Goal: Transaction & Acquisition: Subscribe to service/newsletter

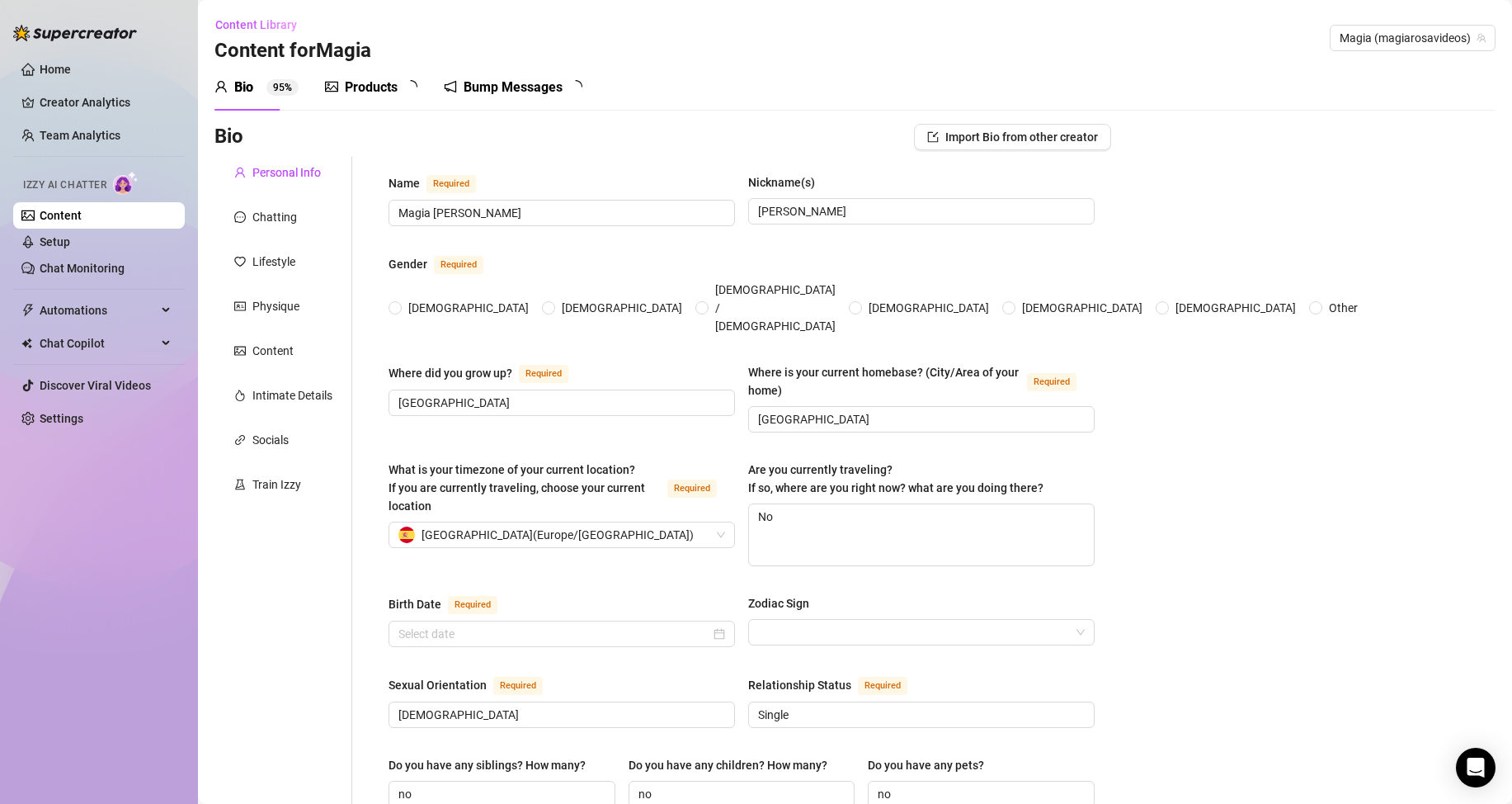
radio input "true"
type input "[DATE]"
click at [81, 417] on link "Settings" at bounding box center [61, 418] width 43 height 13
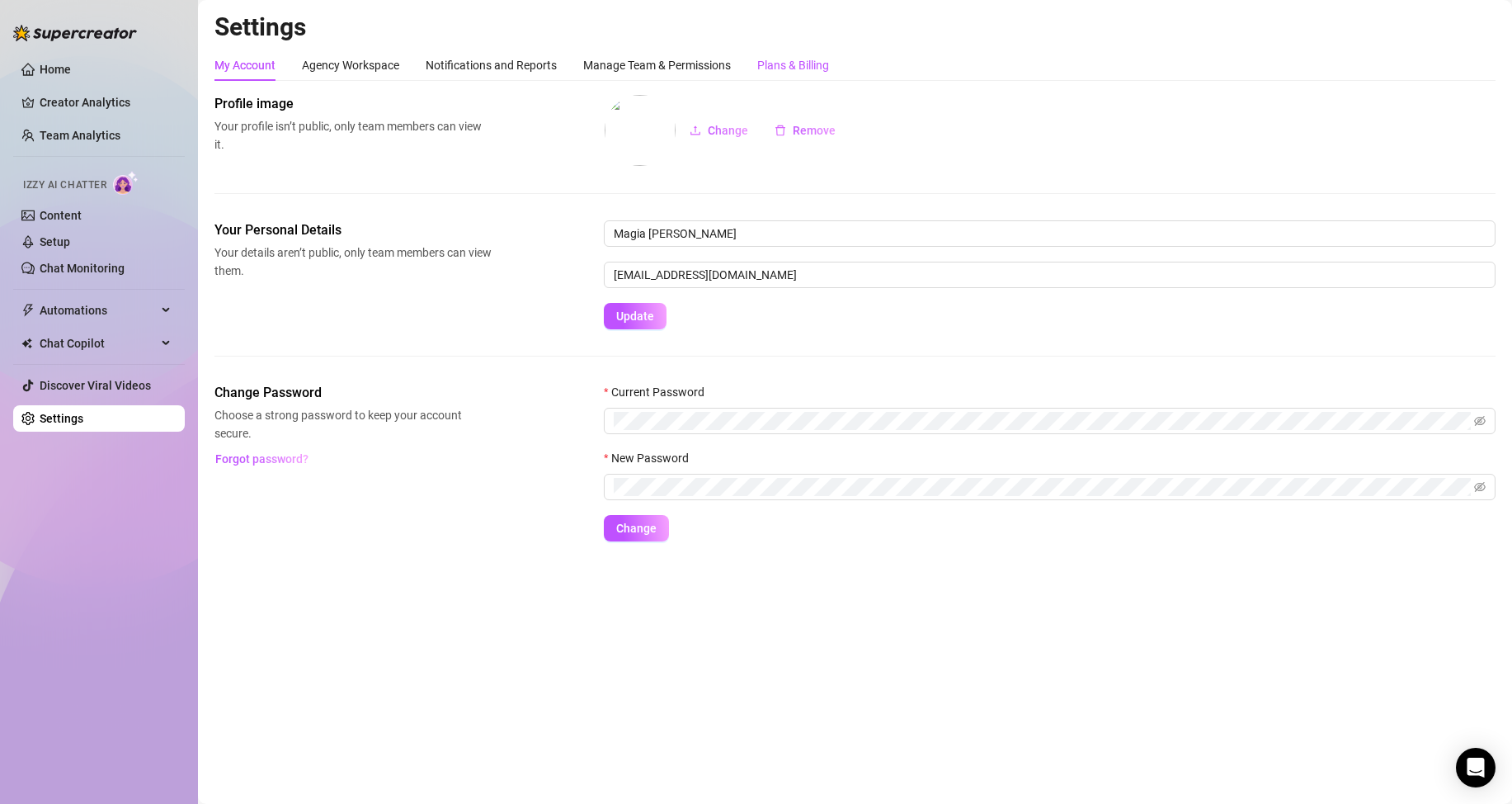
click at [805, 60] on div "Plans & Billing" at bounding box center [793, 64] width 72 height 18
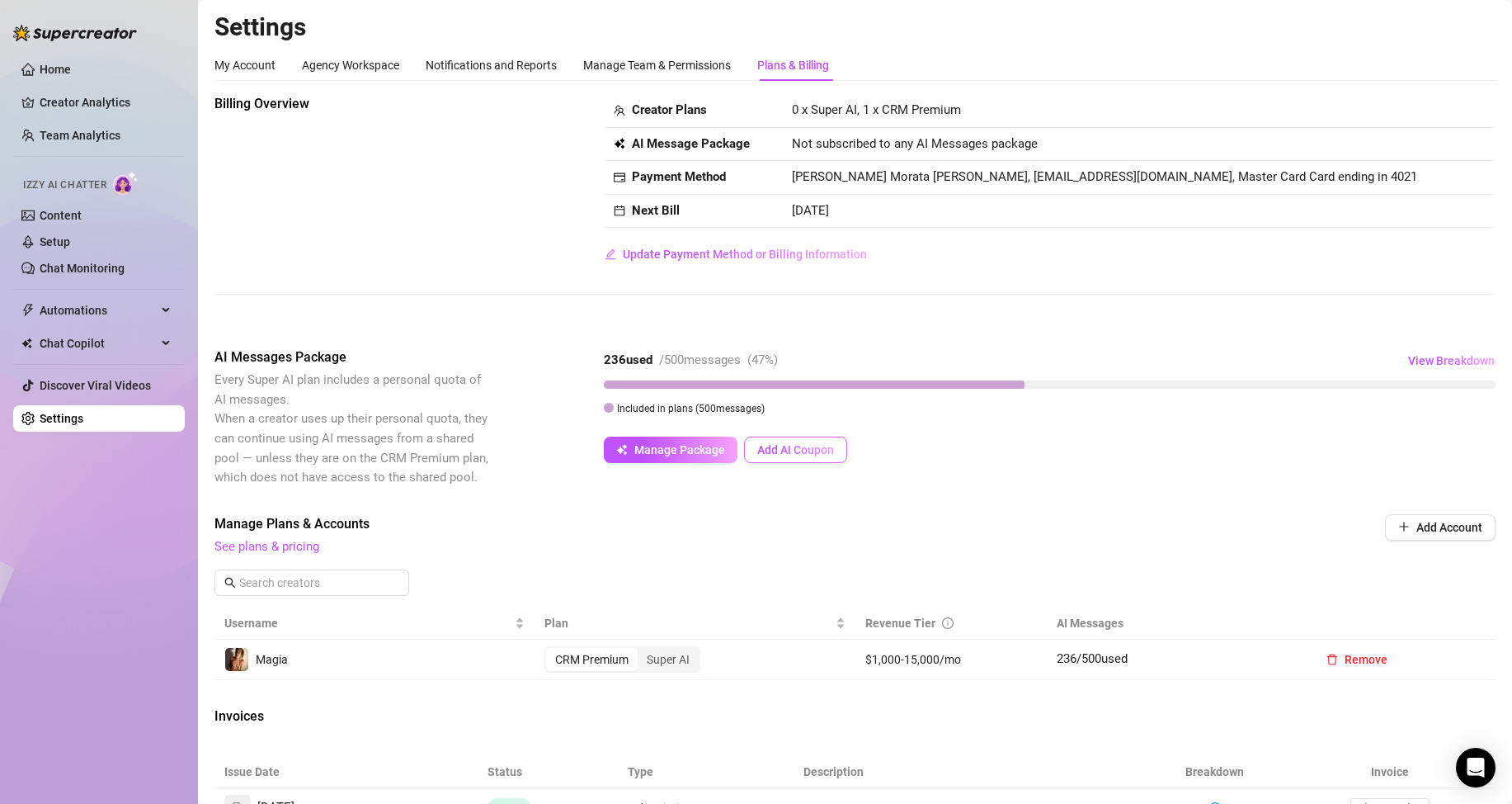
click at [827, 449] on span "Add AI Coupon" at bounding box center [795, 450] width 77 height 13
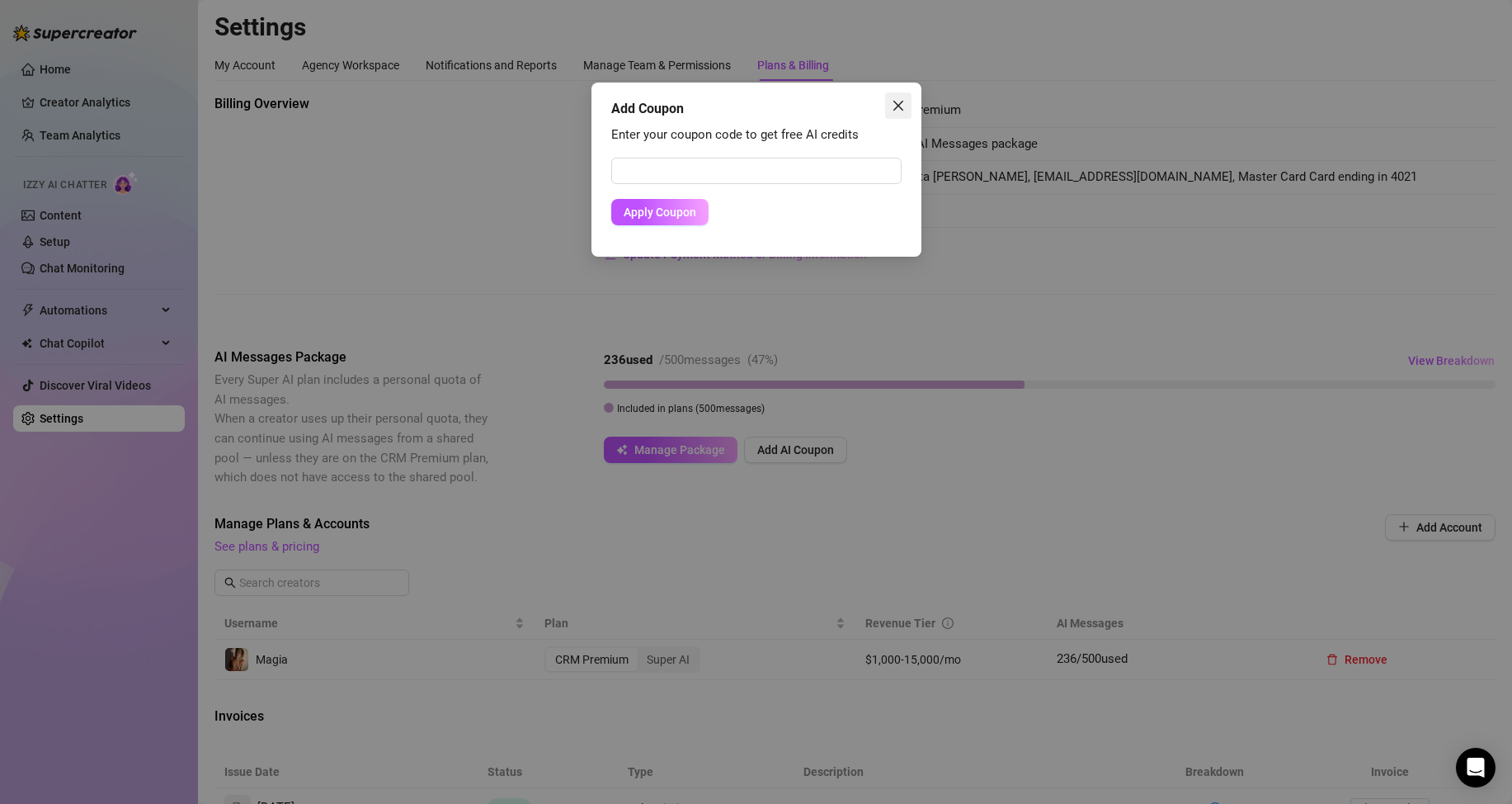
click at [898, 108] on icon "close" at bounding box center [898, 106] width 13 height 13
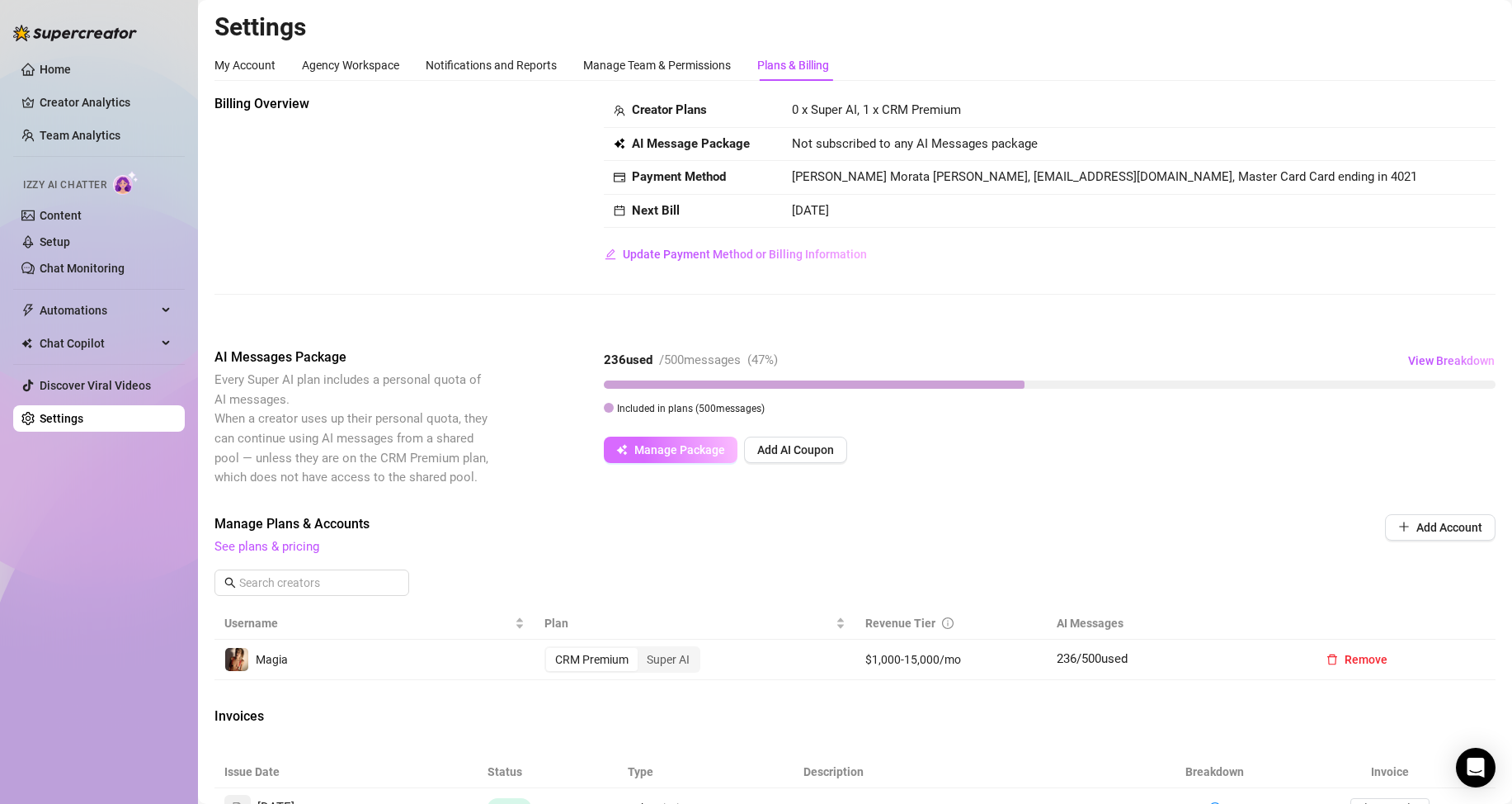
click at [674, 453] on span "Manage Package" at bounding box center [680, 450] width 91 height 13
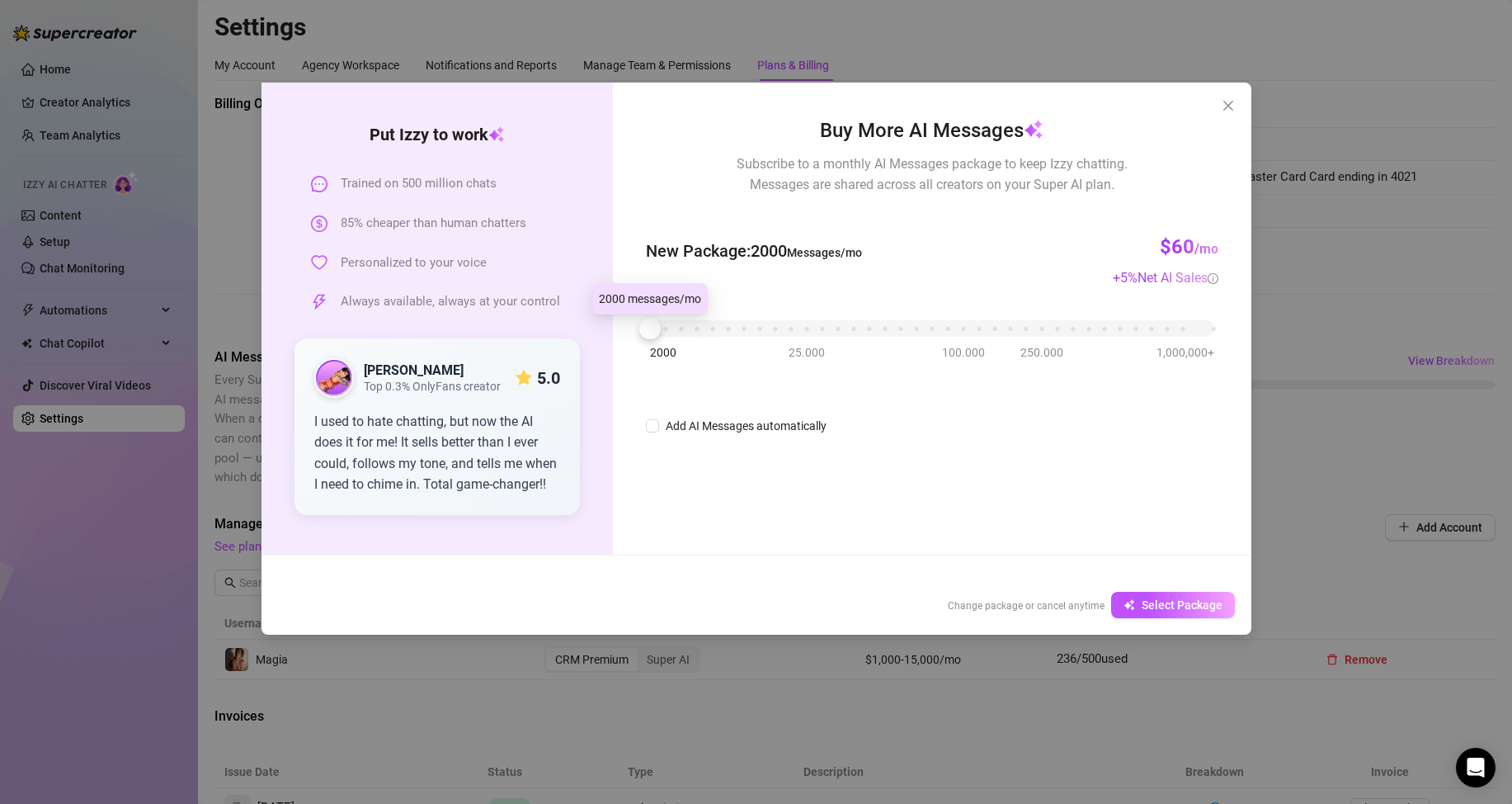
drag, startPoint x: 650, startPoint y: 326, endPoint x: 620, endPoint y: 326, distance: 30.0
click at [620, 326] on div "Buy More AI Messages Subscribe to a monthly AI Messages package to keep Izzy ch…" at bounding box center [931, 318] width 637 height 472
drag, startPoint x: 653, startPoint y: 333, endPoint x: 642, endPoint y: 329, distance: 11.7
click at [642, 329] on div at bounding box center [650, 328] width 22 height 22
drag, startPoint x: 651, startPoint y: 334, endPoint x: 611, endPoint y: 319, distance: 42.7
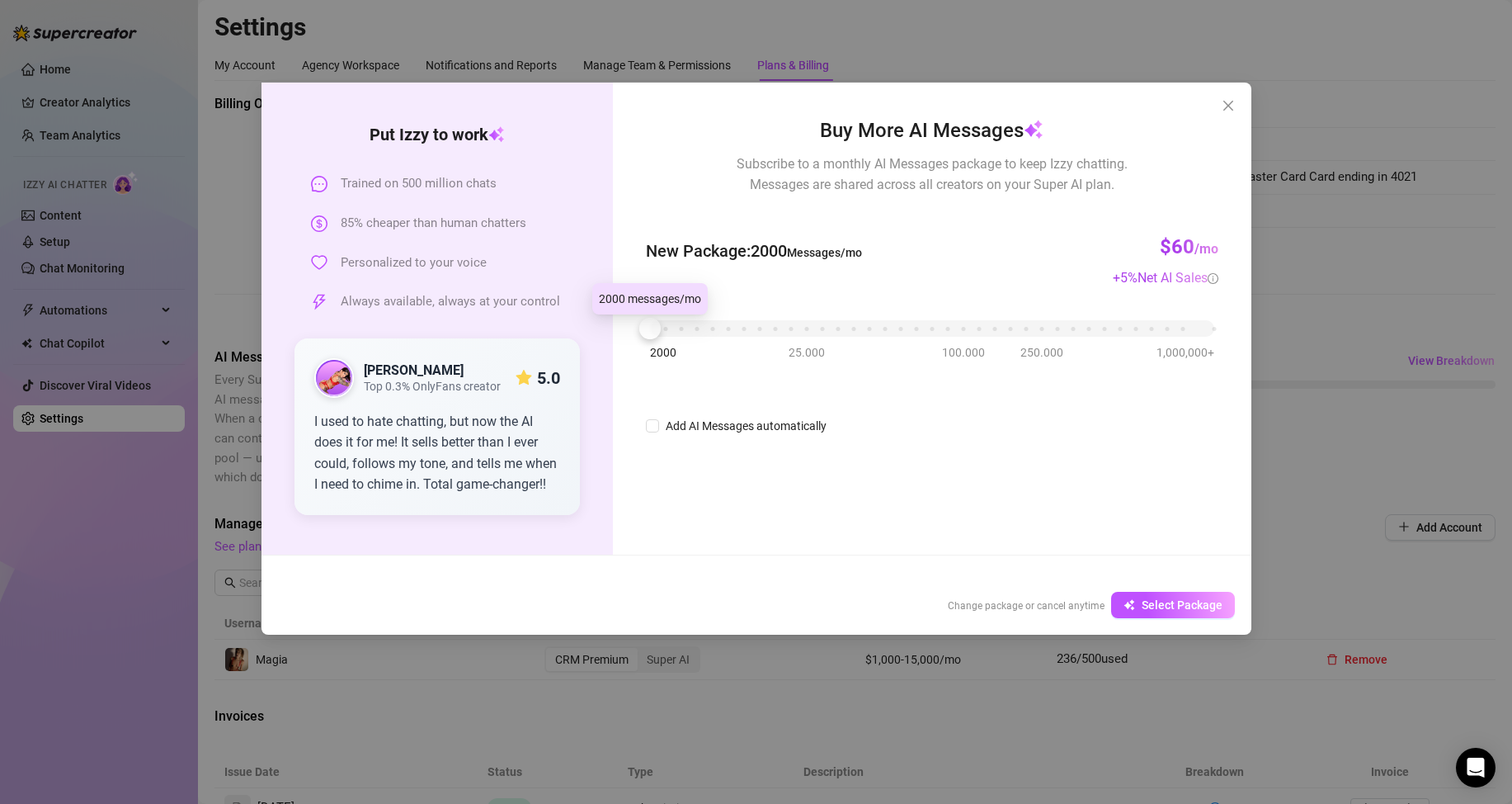
click at [611, 319] on div "Put [PERSON_NAME] to work Trained on 500 million chats 85% cheaper than human c…" at bounding box center [756, 318] width 990 height 472
drag, startPoint x: 653, startPoint y: 326, endPoint x: 640, endPoint y: 325, distance: 13.0
click at [640, 325] on div at bounding box center [650, 328] width 22 height 22
click at [1230, 101] on icon "close" at bounding box center [1228, 106] width 13 height 13
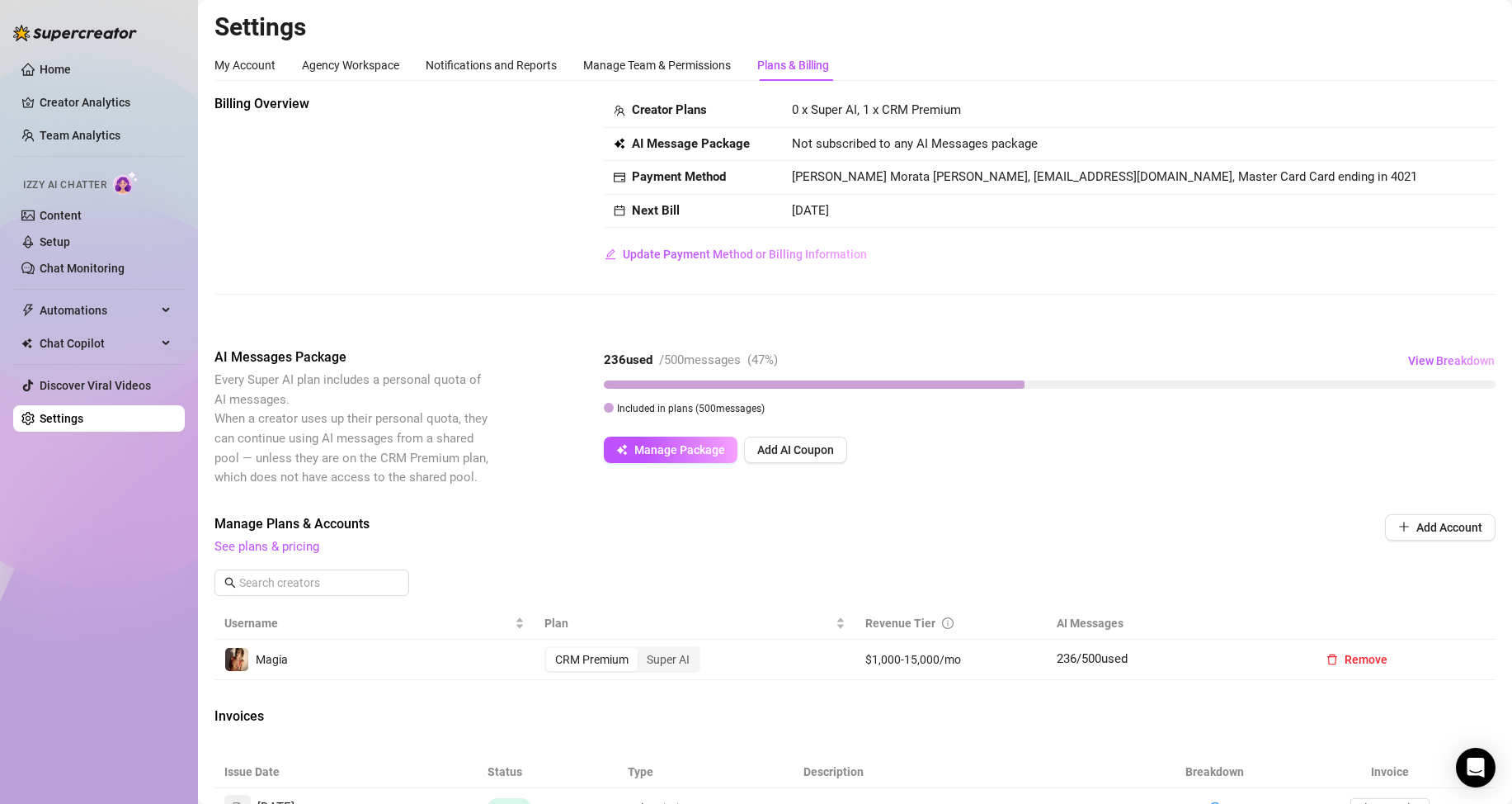
scroll to position [220, 0]
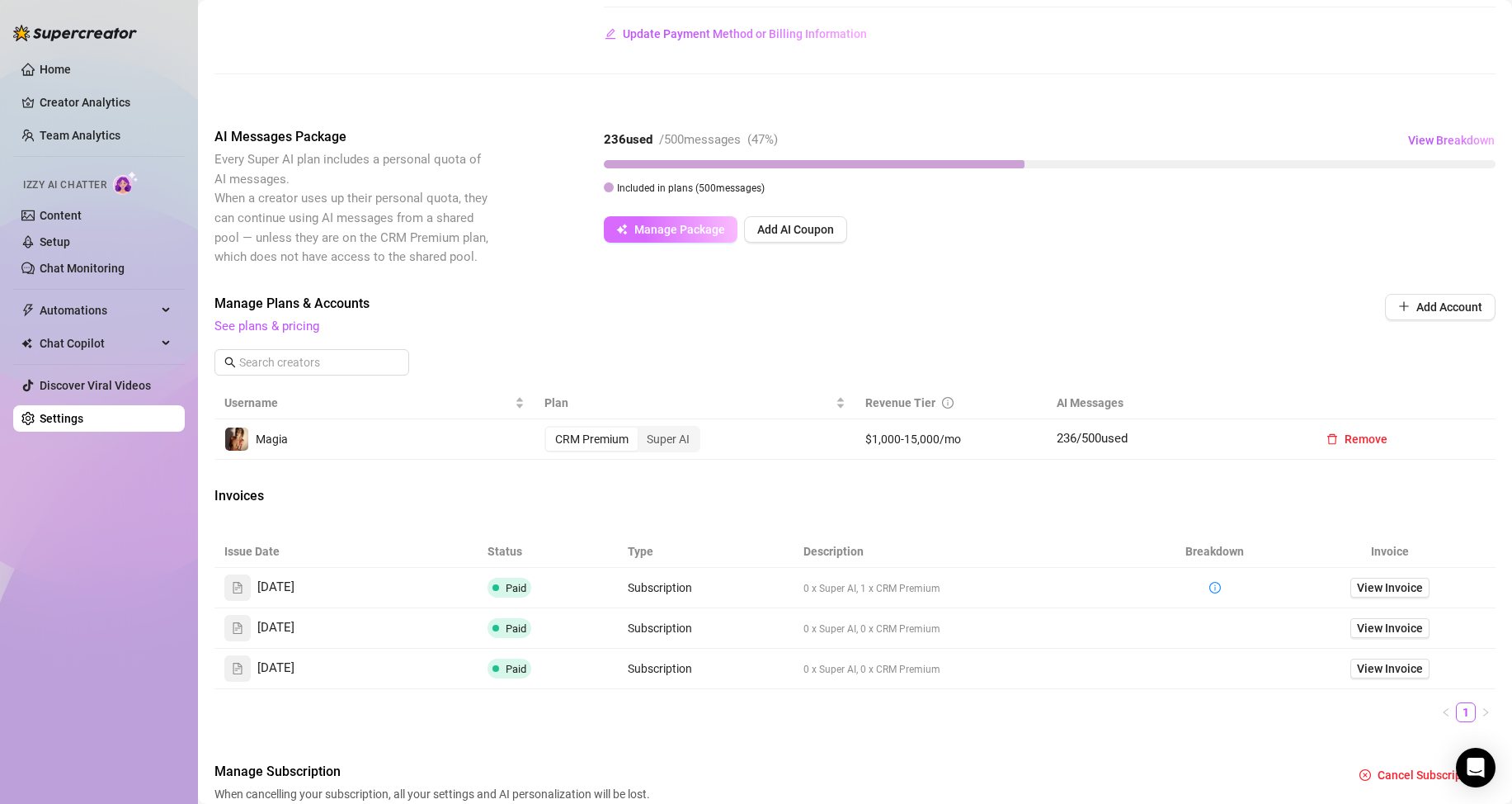
click at [633, 230] on button "Manage Package" at bounding box center [670, 230] width 133 height 26
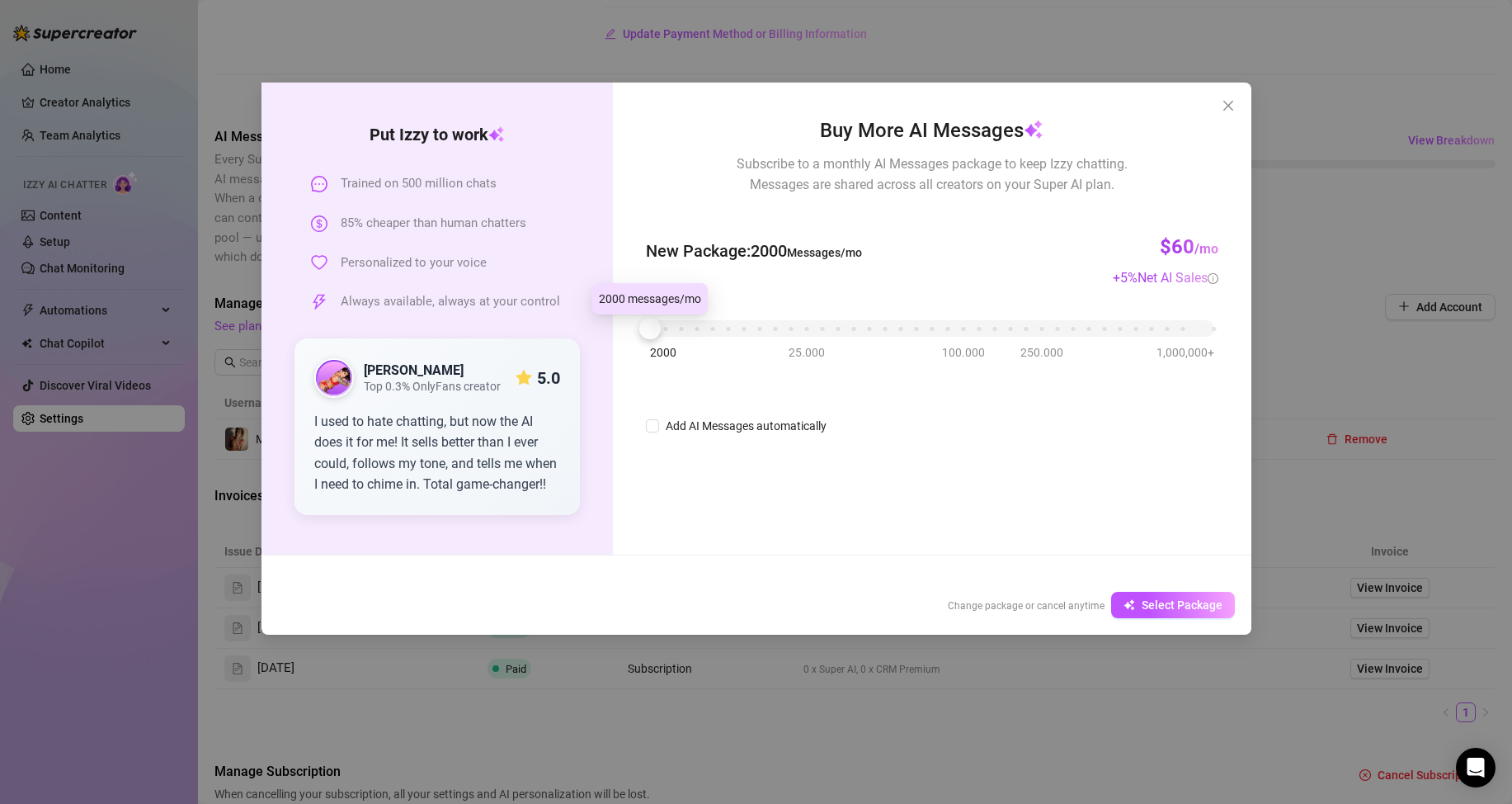
drag, startPoint x: 653, startPoint y: 333, endPoint x: 637, endPoint y: 332, distance: 16.0
click at [637, 332] on div "Buy More AI Messages Subscribe to a monthly AI Messages package to keep Izzy ch…" at bounding box center [931, 318] width 637 height 472
click at [651, 421] on input "Add AI Messages automatically" at bounding box center [652, 426] width 13 height 13
click at [654, 423] on input "Add AI Messages automatically" at bounding box center [652, 426] width 13 height 13
drag, startPoint x: 654, startPoint y: 325, endPoint x: 621, endPoint y: 327, distance: 33.1
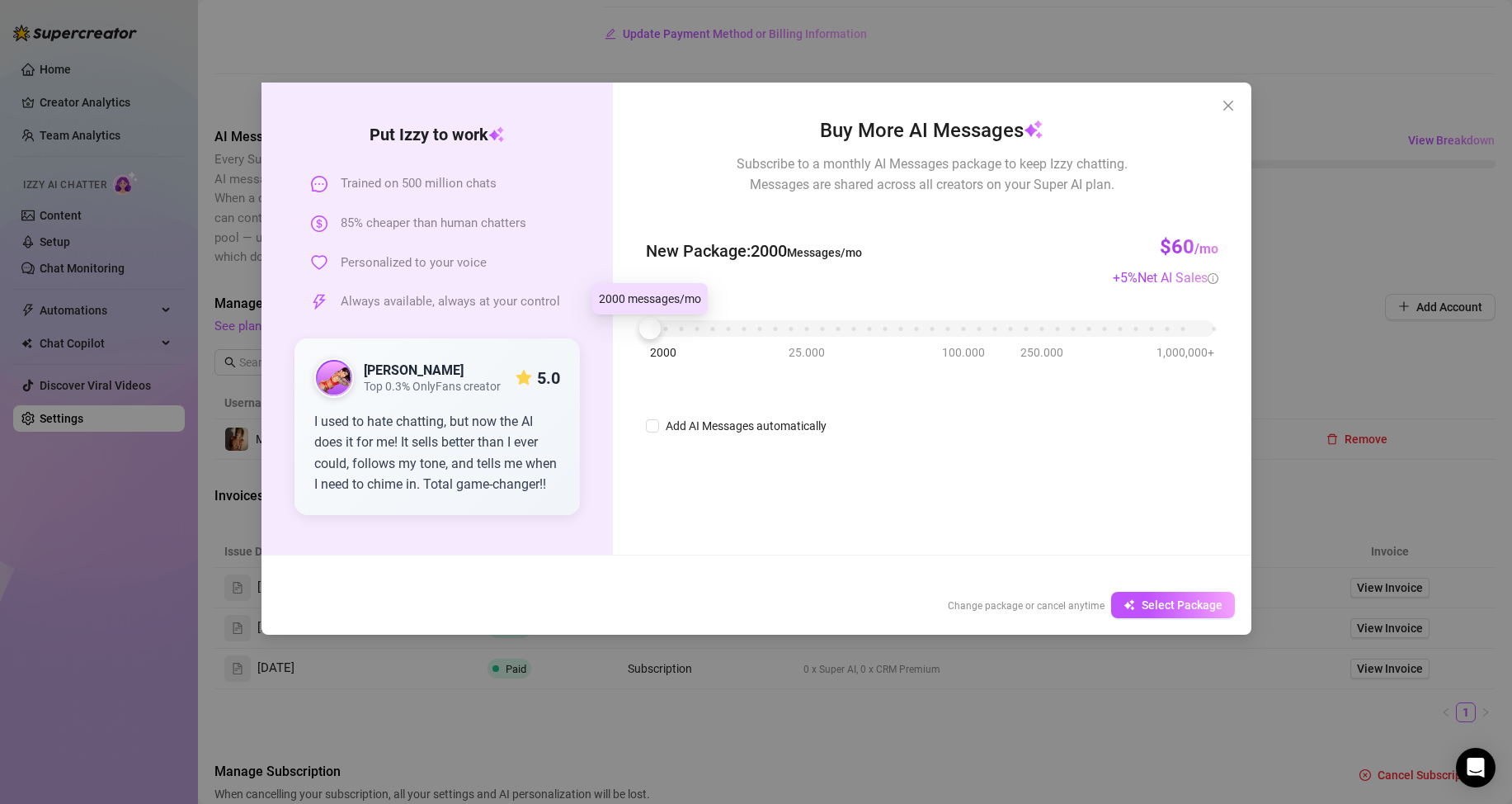
click at [622, 325] on div "Buy More AI Messages Subscribe to a monthly AI Messages package to keep Izzy ch…" at bounding box center [931, 318] width 637 height 472
click at [1165, 597] on button "Select Package" at bounding box center [1173, 605] width 124 height 26
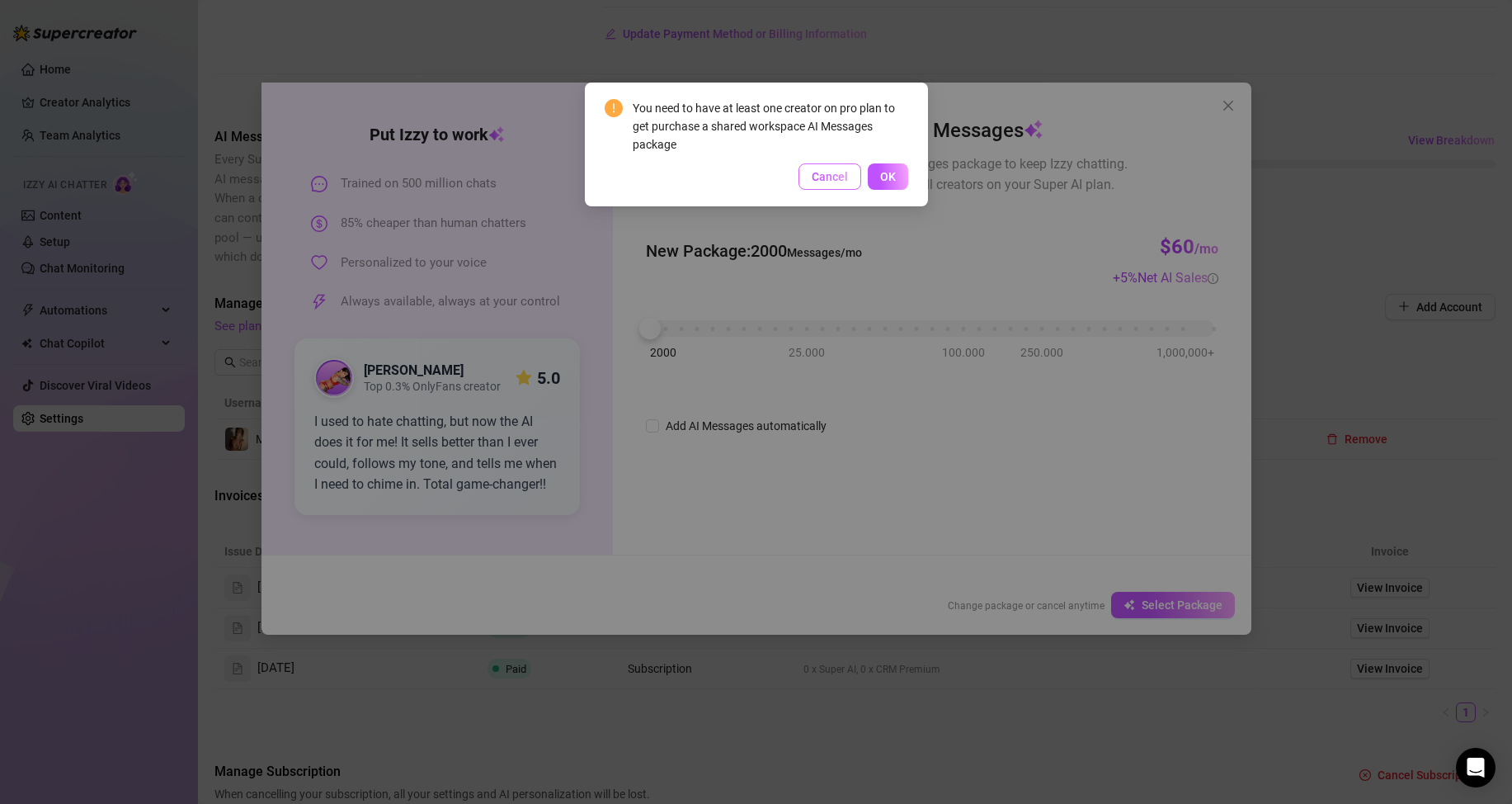
click at [827, 172] on span "Cancel" at bounding box center [830, 177] width 36 height 13
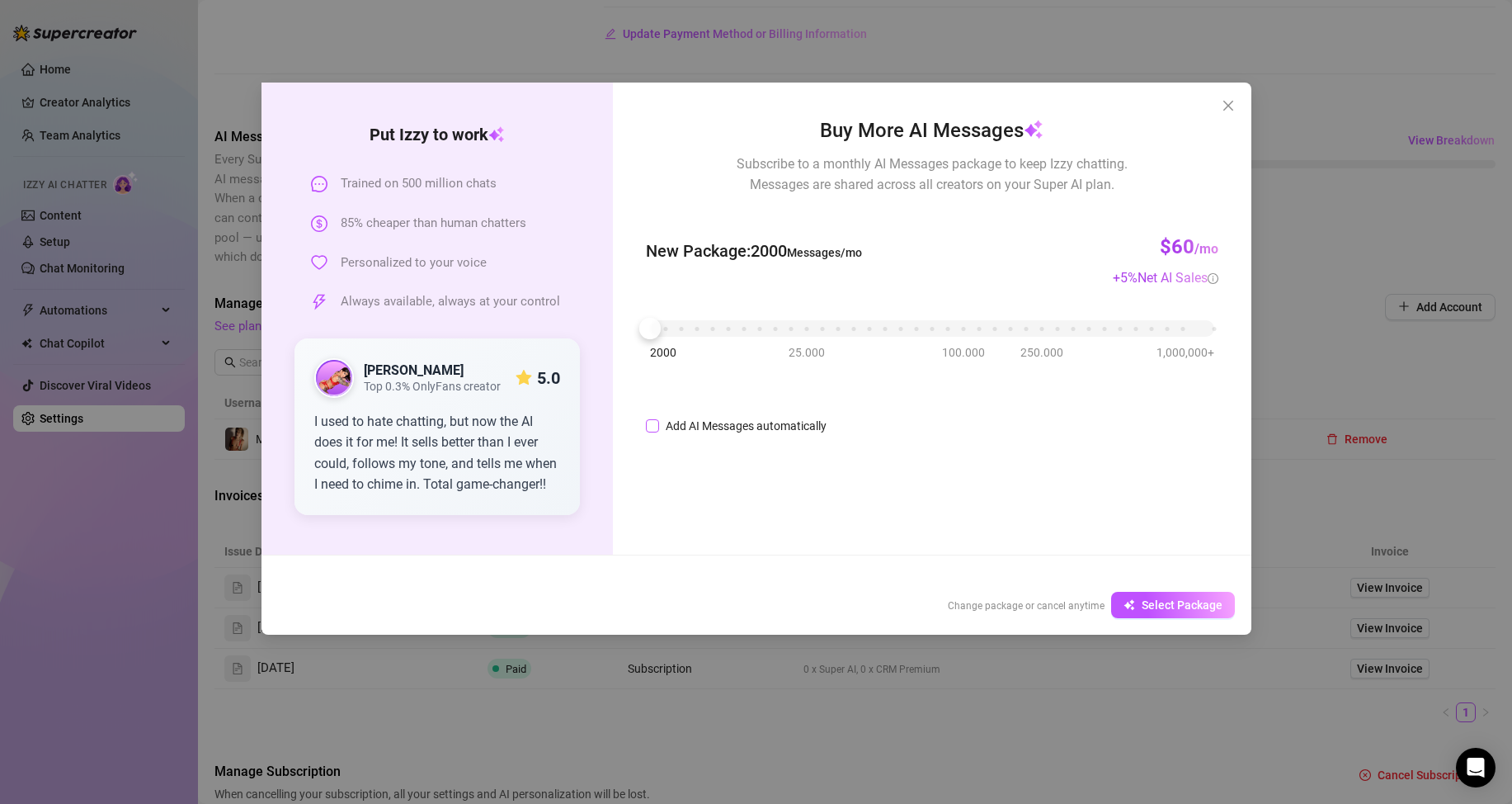
click at [652, 423] on input "Add AI Messages automatically" at bounding box center [652, 426] width 13 height 13
click at [654, 424] on input "Add AI Messages automatically" at bounding box center [652, 426] width 13 height 13
checkbox input "false"
drag, startPoint x: 651, startPoint y: 328, endPoint x: 644, endPoint y: 323, distance: 8.6
click at [644, 323] on div at bounding box center [650, 328] width 22 height 22
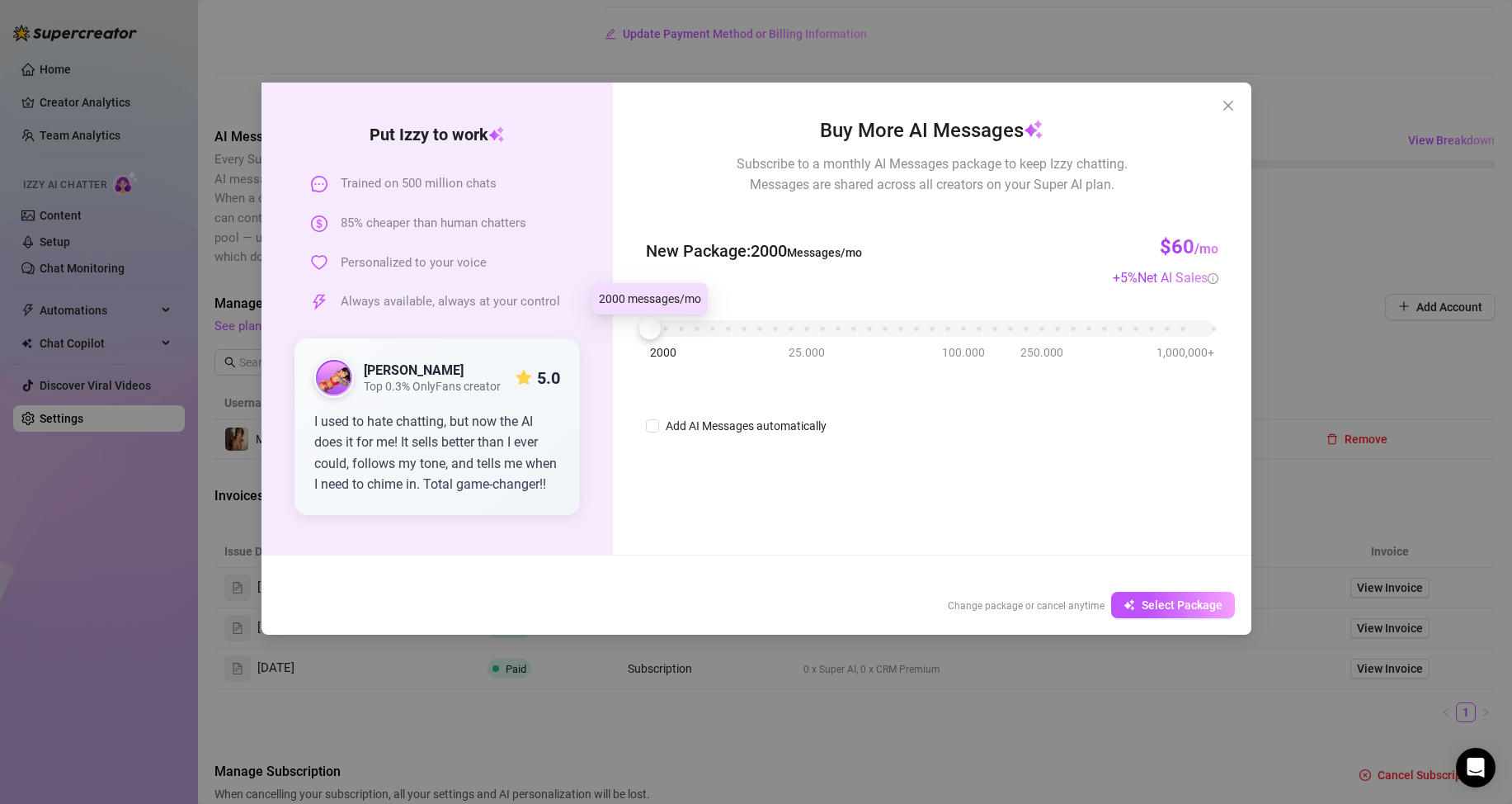
click at [649, 327] on div at bounding box center [650, 328] width 22 height 22
click at [1155, 603] on span "Select Package" at bounding box center [1183, 605] width 81 height 13
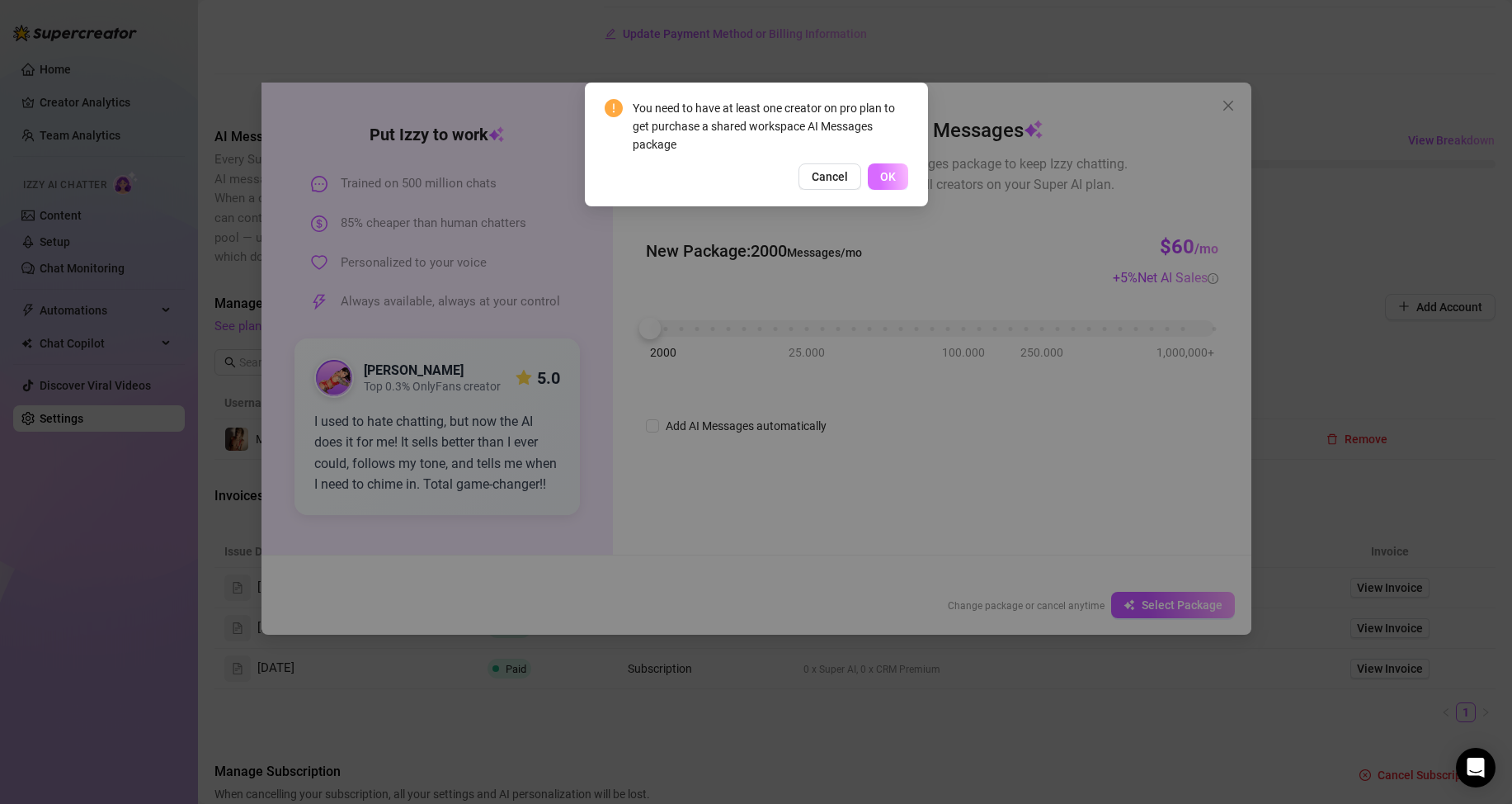
click at [881, 178] on span "OK" at bounding box center [888, 177] width 16 height 13
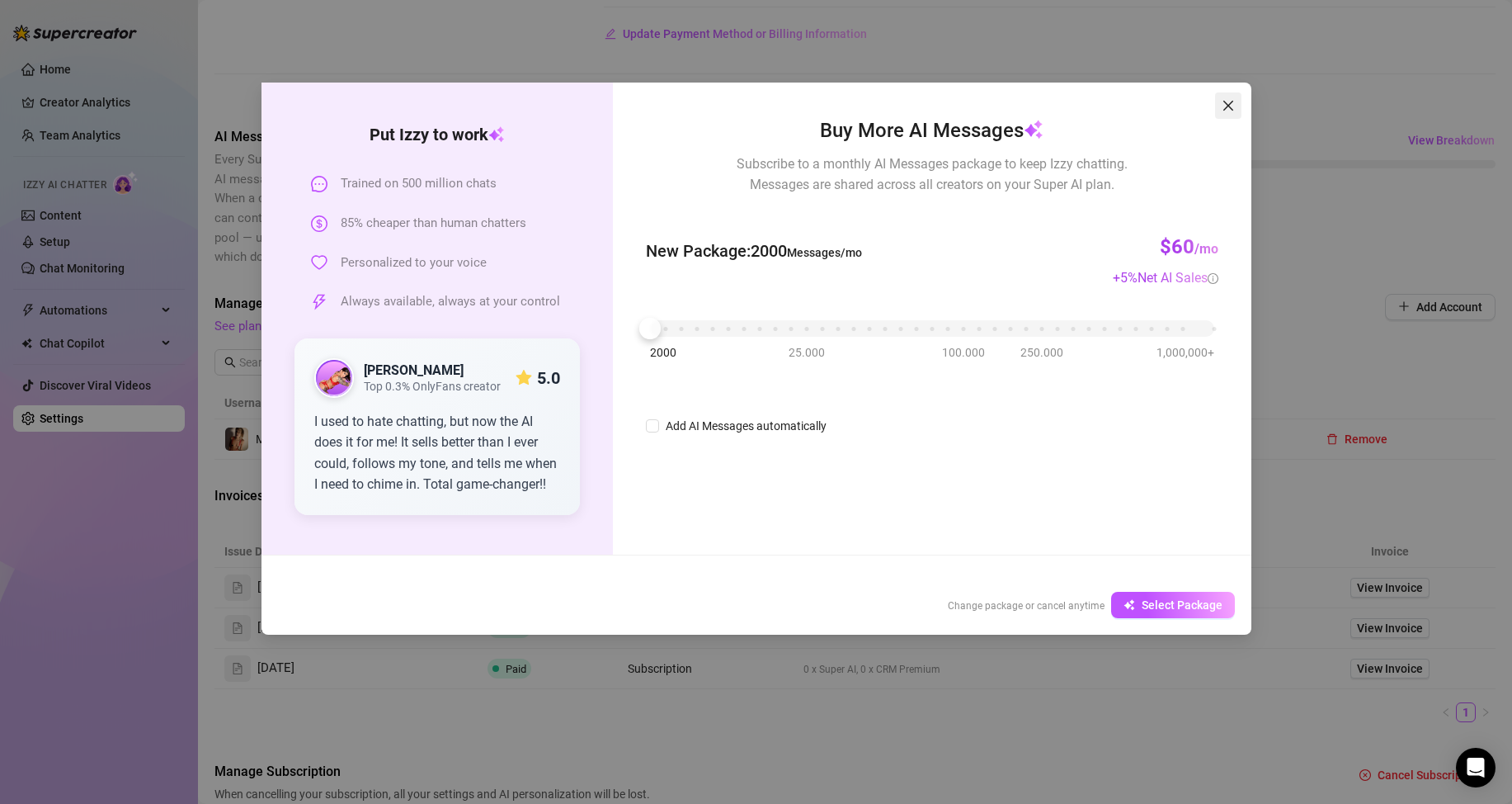
click at [1228, 114] on button "Close" at bounding box center [1228, 106] width 26 height 26
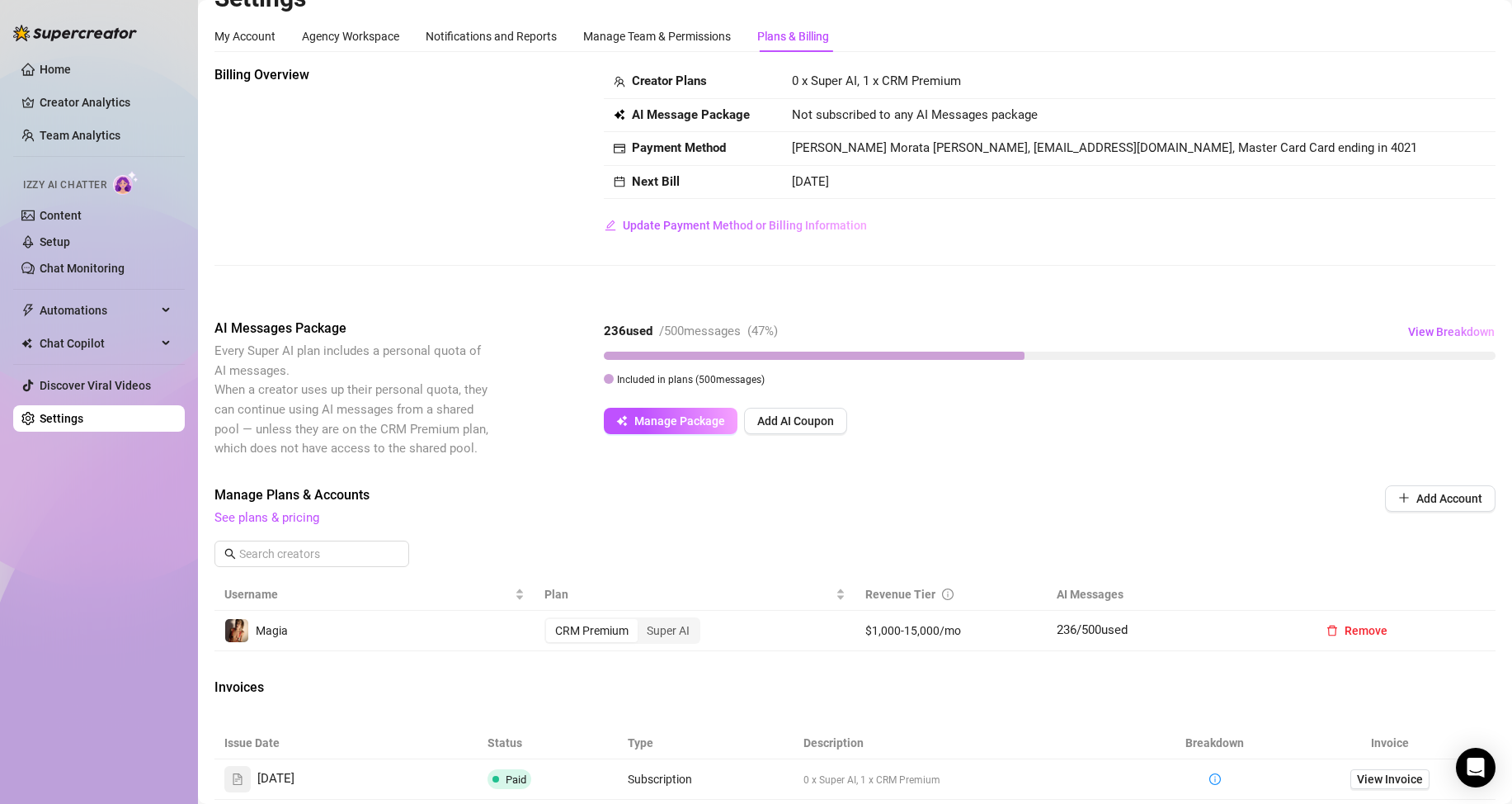
scroll to position [0, 0]
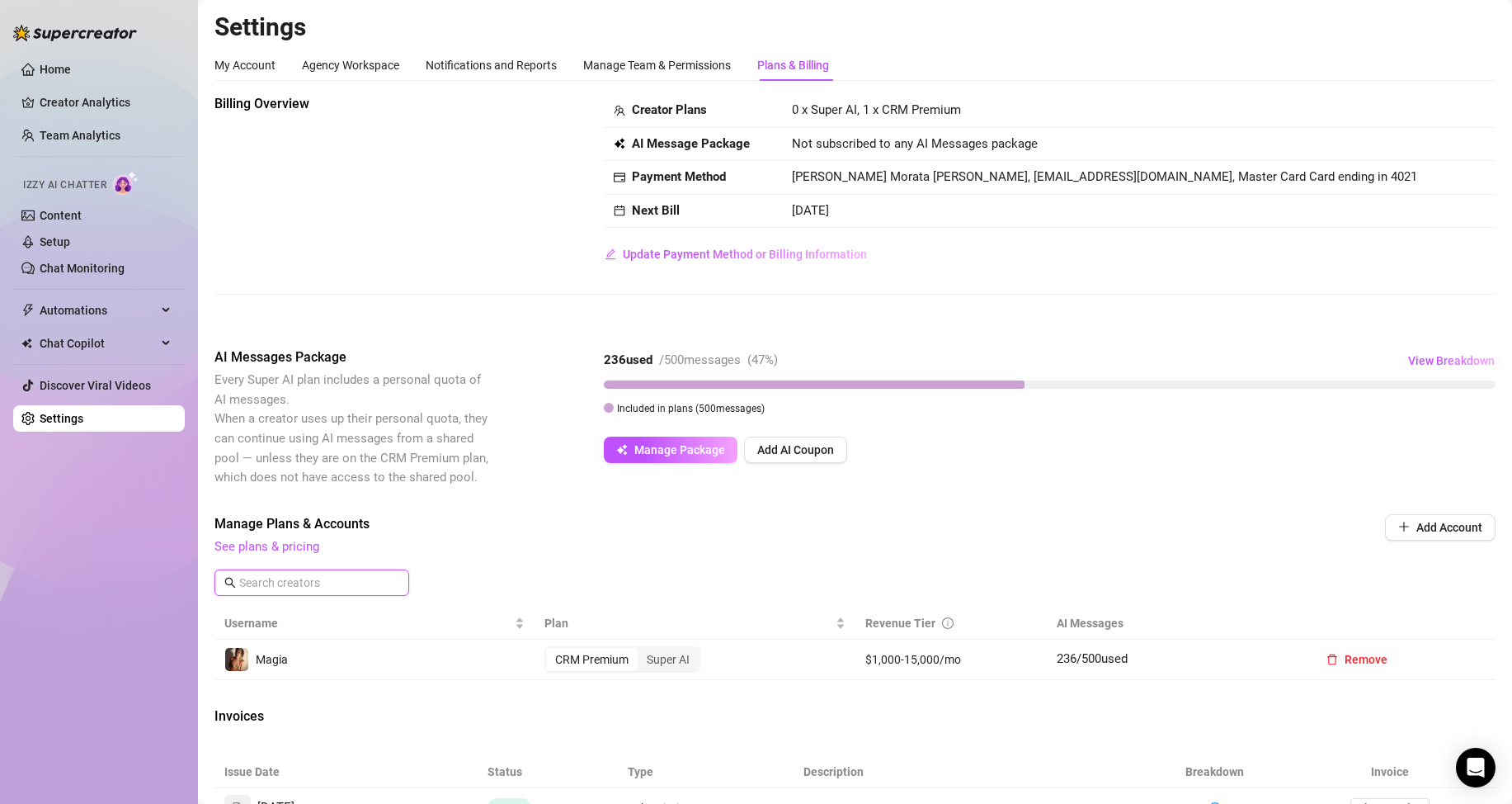
click at [266, 586] on input "text" at bounding box center [312, 582] width 147 height 18
click at [288, 545] on link "See plans & pricing" at bounding box center [267, 547] width 105 height 15
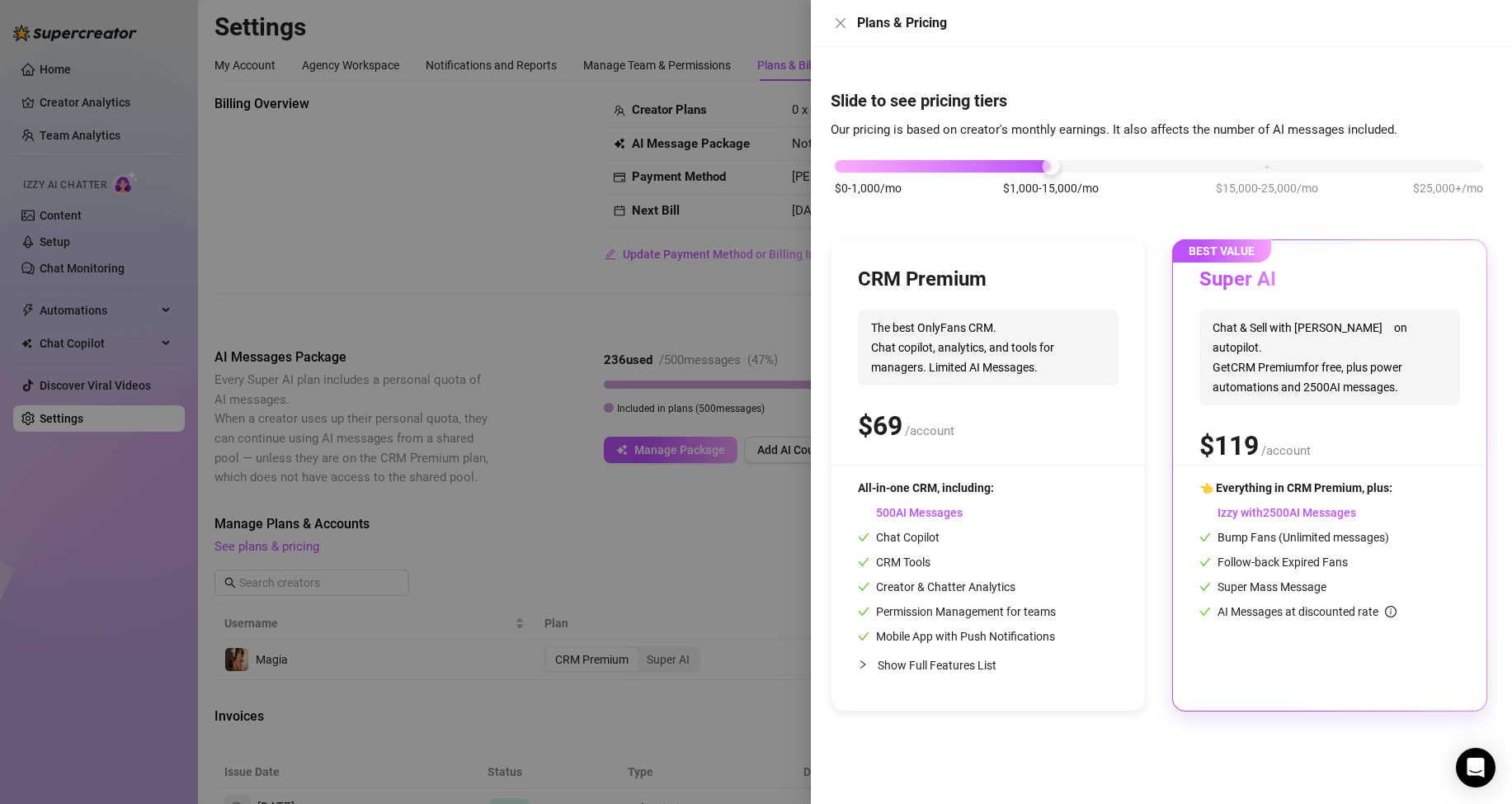
click at [1003, 321] on span "The best OnlyFans CRM. Chat copilot, analytics, and tools for managers. Limited…" at bounding box center [988, 347] width 261 height 76
drag, startPoint x: 1259, startPoint y: 363, endPoint x: 1285, endPoint y: 430, distance: 71.9
click at [1259, 362] on span "Chat & Sell with Izzy on autopilot. Get CRM Premium for free, plus power automa…" at bounding box center [1330, 357] width 261 height 96
drag, startPoint x: 1050, startPoint y: 160, endPoint x: 806, endPoint y: 165, distance: 244.1
click at [806, 165] on div "Plans & Pricing Slide to see pricing tiers Our pricing is based on creator's mo…" at bounding box center [756, 402] width 1512 height 804
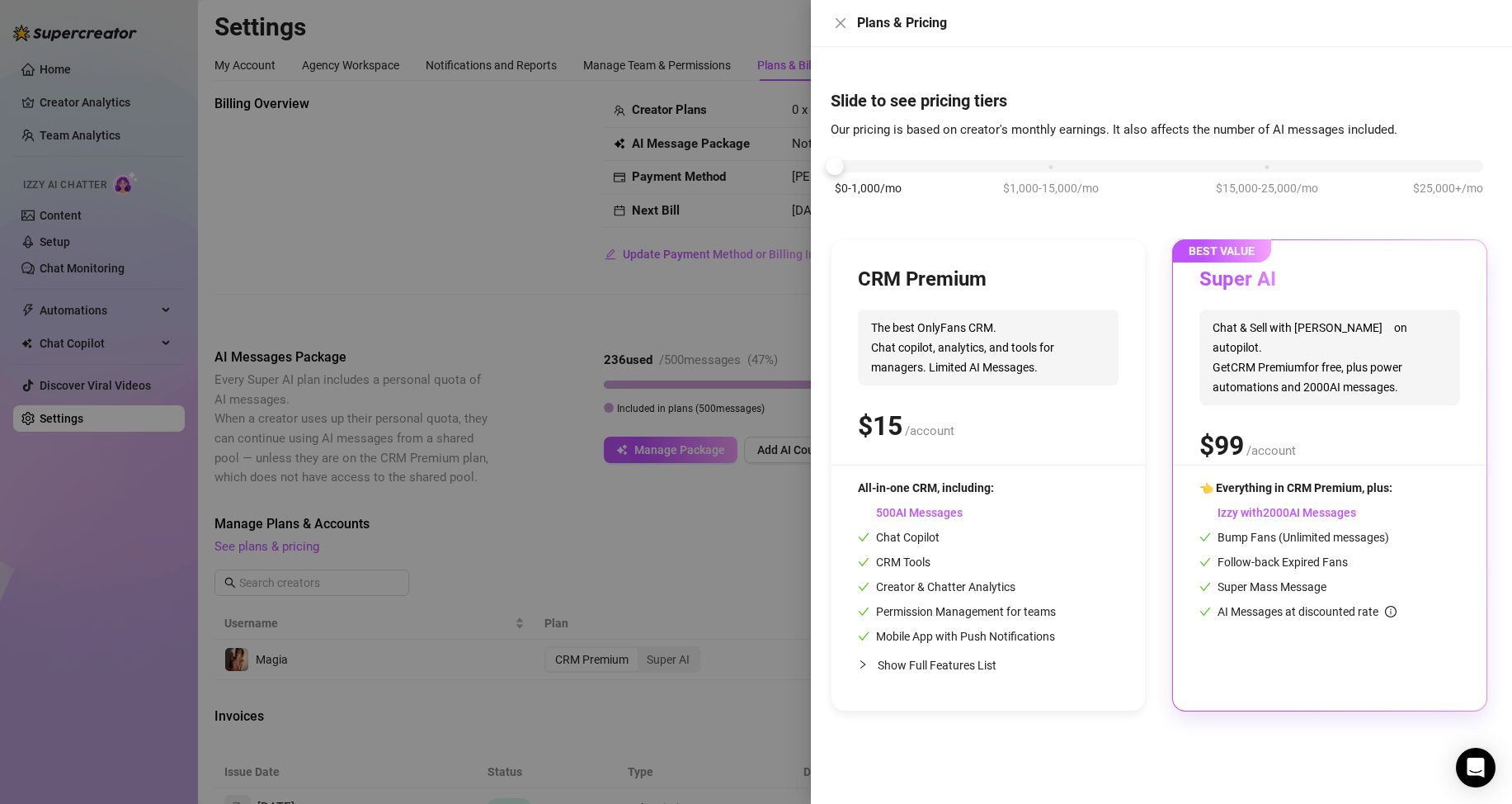
click at [1282, 342] on span "Chat & Sell with Izzy on autopilot. Get CRM Premium for free, plus power automa…" at bounding box center [1330, 357] width 261 height 96
click at [1295, 490] on span "👈 Everything in CRM Premium, plus:" at bounding box center [1296, 488] width 193 height 13
drag, startPoint x: 1366, startPoint y: 482, endPoint x: 1310, endPoint y: 588, distance: 119.9
click at [1364, 482] on span "👈 Everything in CRM Premium, plus:" at bounding box center [1296, 488] width 193 height 13
click at [1431, 522] on div "👈 Everything in CRM Premium, plus: Izzy with AI Messages Bump Fans (Unlimited m…" at bounding box center [1330, 550] width 261 height 142
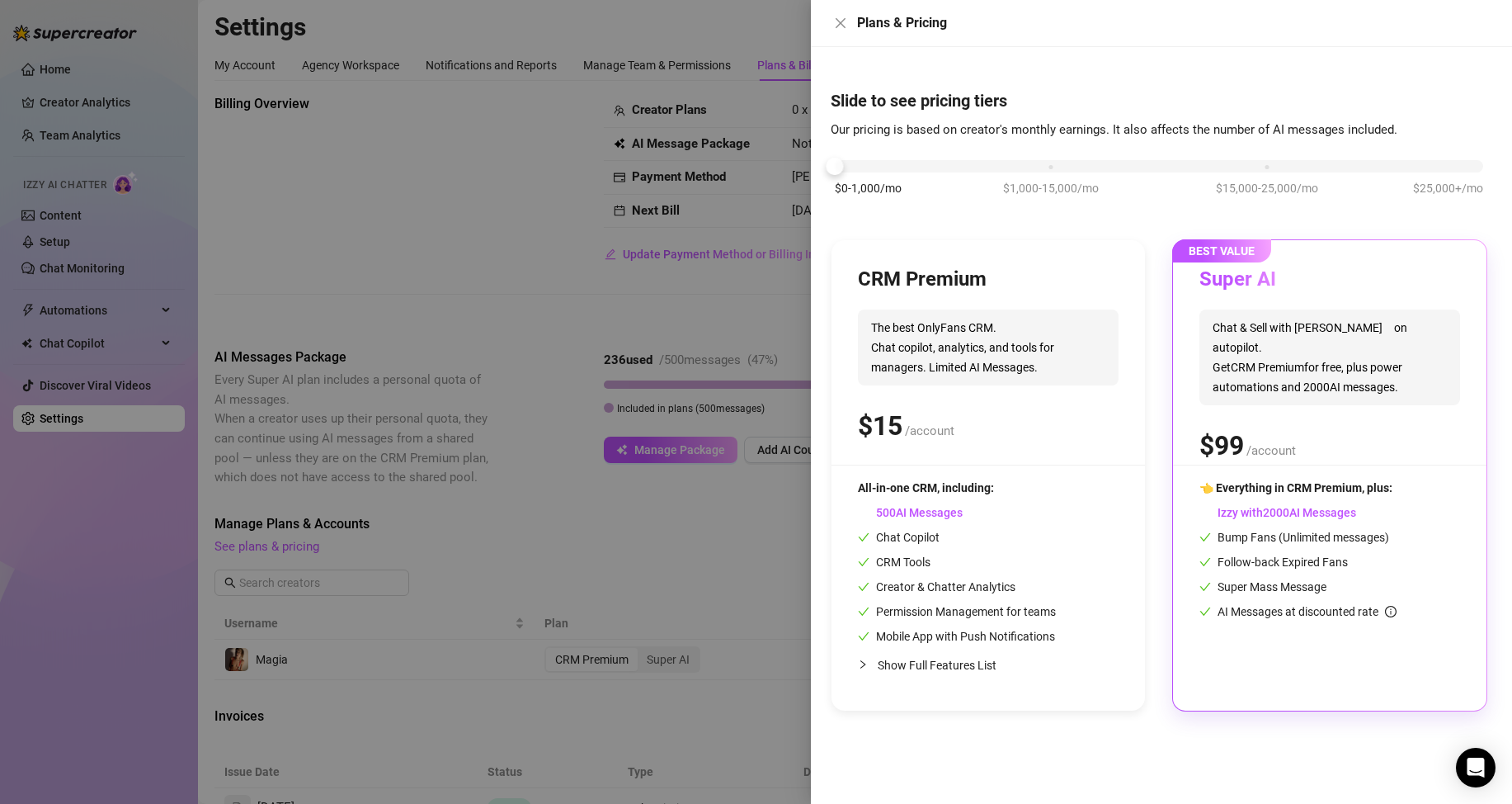
click at [1282, 370] on span "Chat & Sell with Izzy on autopilot. Get CRM Premium for free, plus power automa…" at bounding box center [1330, 357] width 261 height 96
click at [844, 24] on icon "close" at bounding box center [841, 23] width 13 height 13
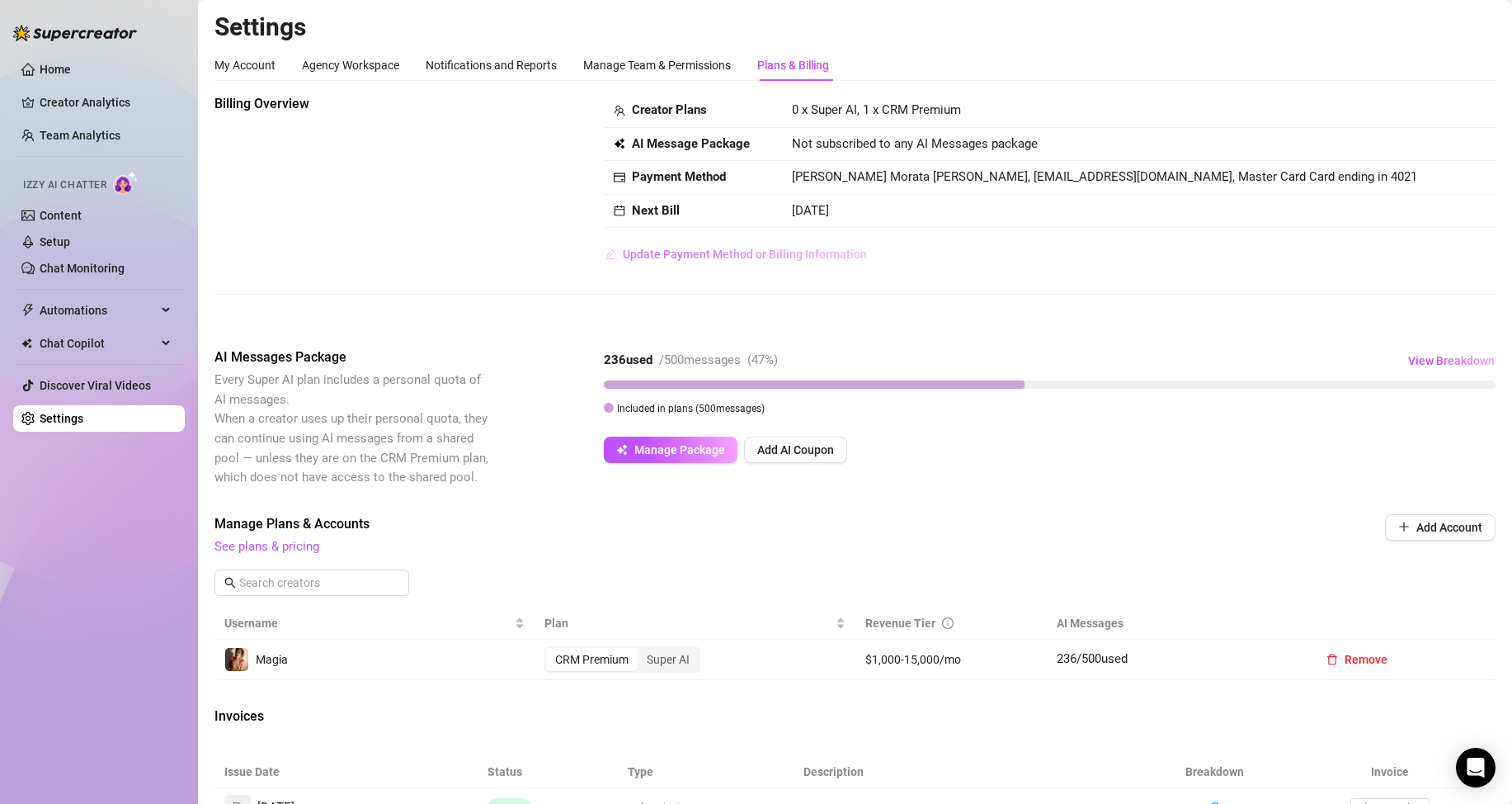
click at [738, 253] on span "Update Payment Method or Billing Information" at bounding box center [745, 254] width 244 height 13
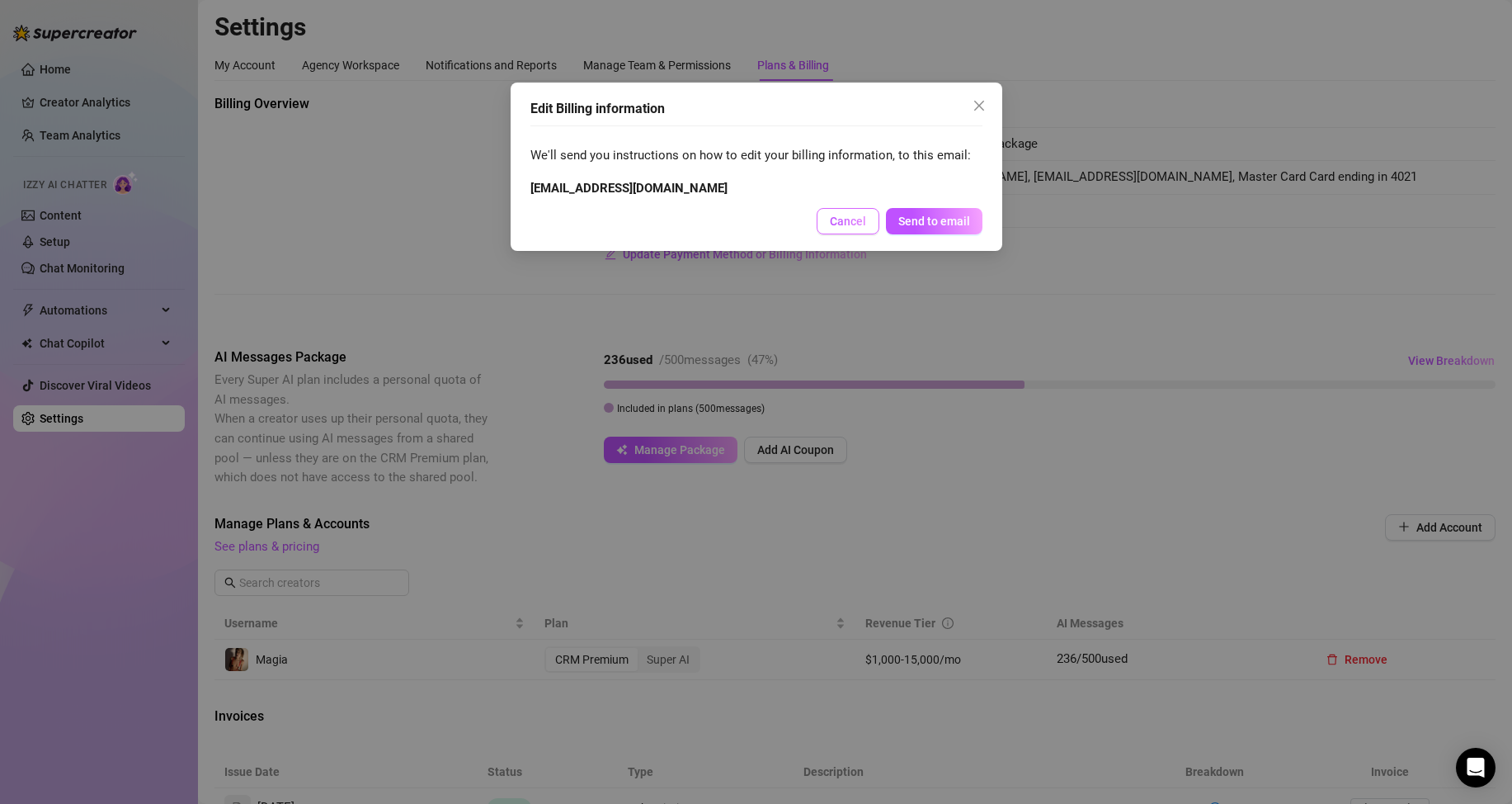
click at [847, 223] on span "Cancel" at bounding box center [848, 221] width 36 height 13
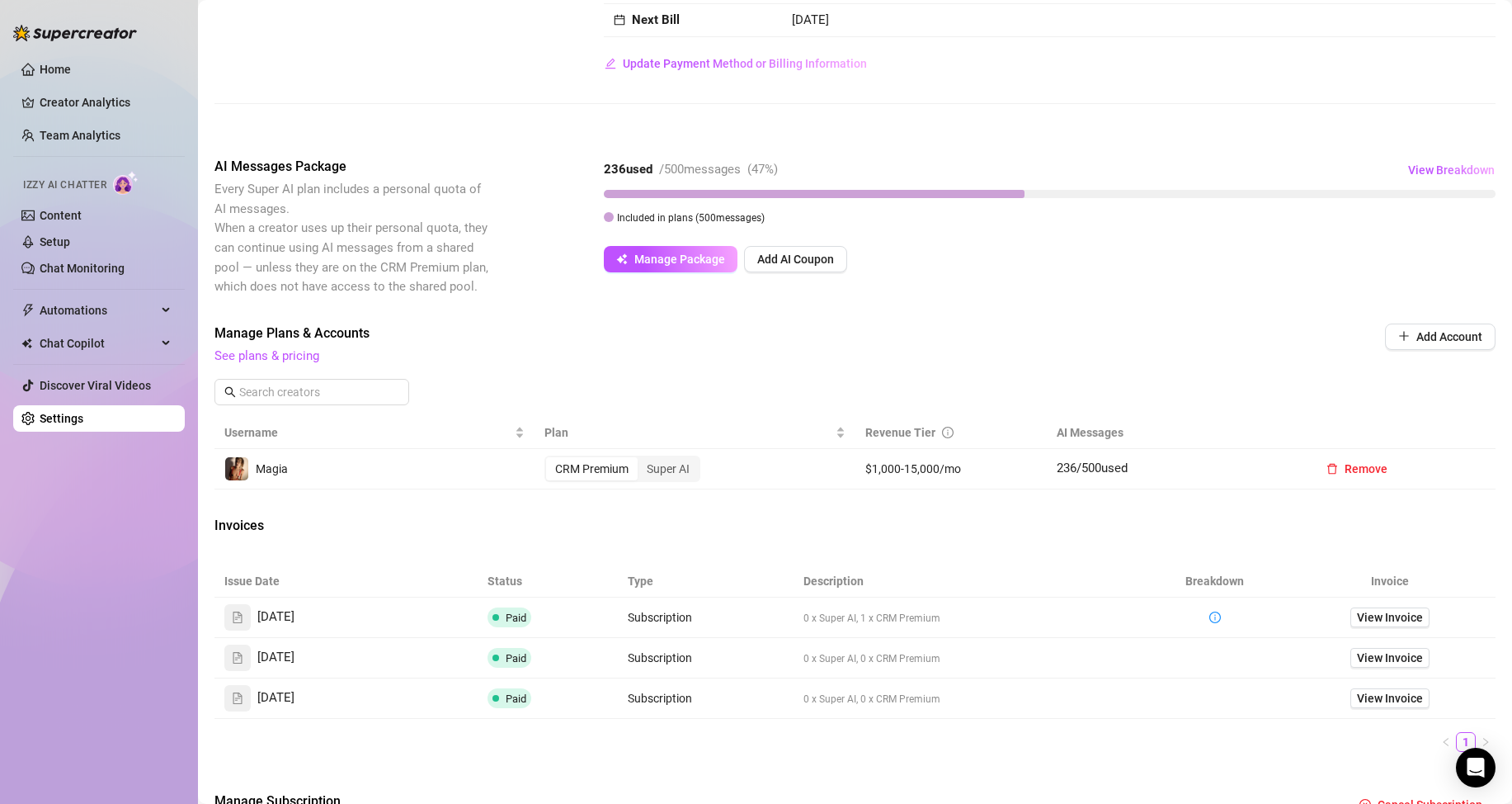
scroll to position [220, 0]
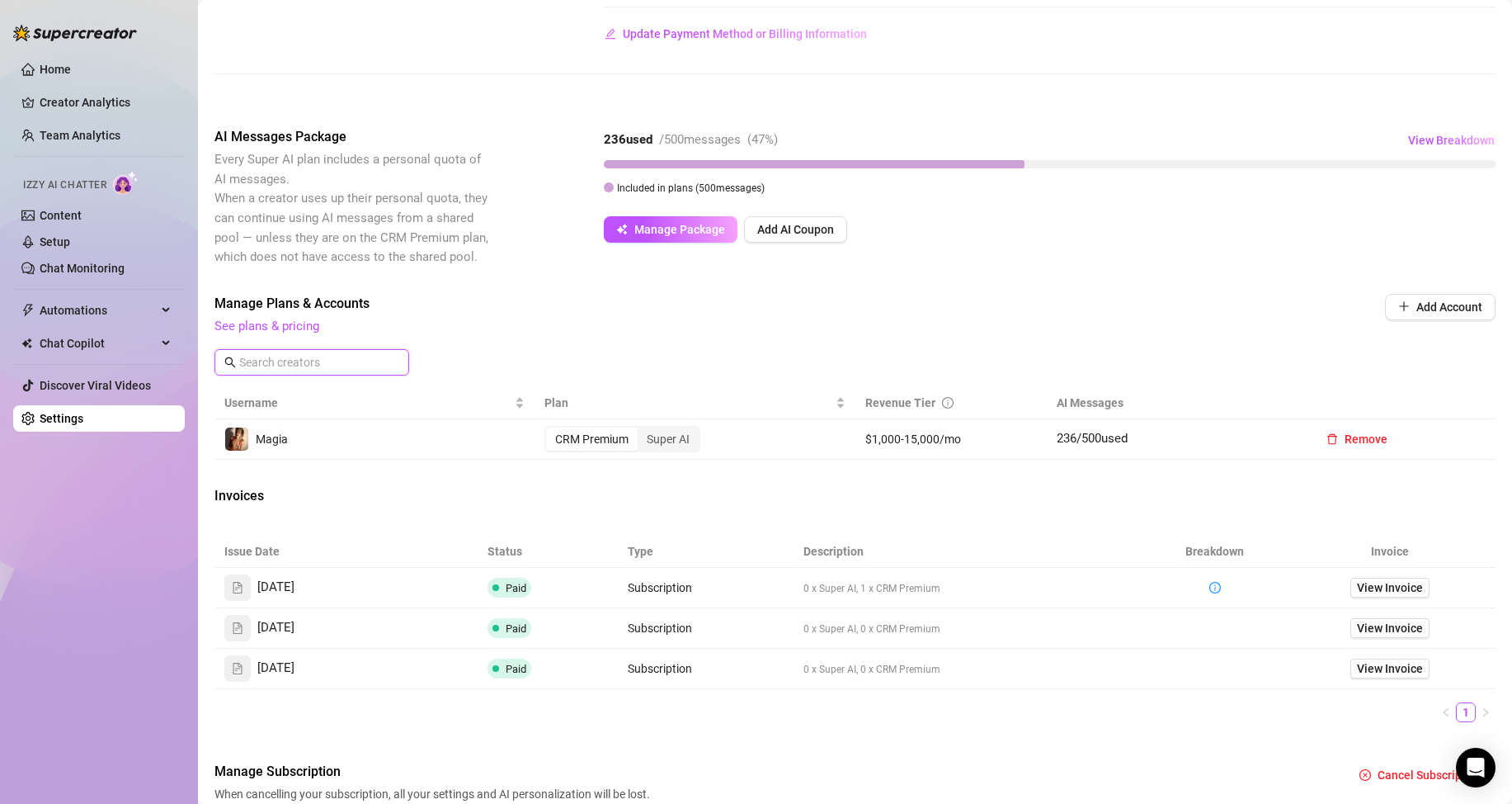
click at [314, 356] on input "text" at bounding box center [312, 361] width 147 height 18
click at [672, 436] on div "Super AI" at bounding box center [668, 439] width 61 height 23
click at [642, 430] on input "Super AI" at bounding box center [642, 430] width 0 height 0
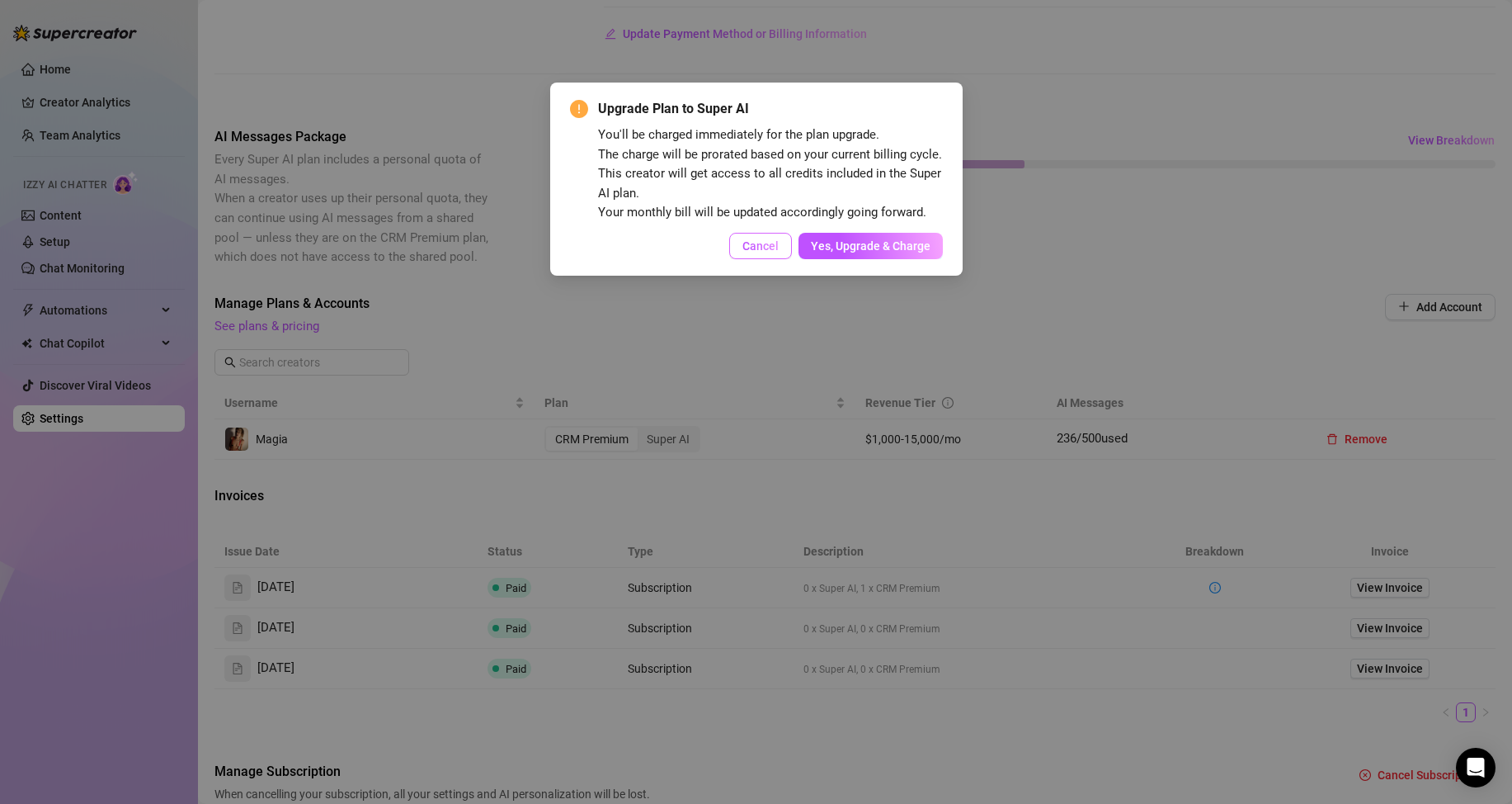
click at [769, 240] on span "Cancel" at bounding box center [760, 246] width 36 height 13
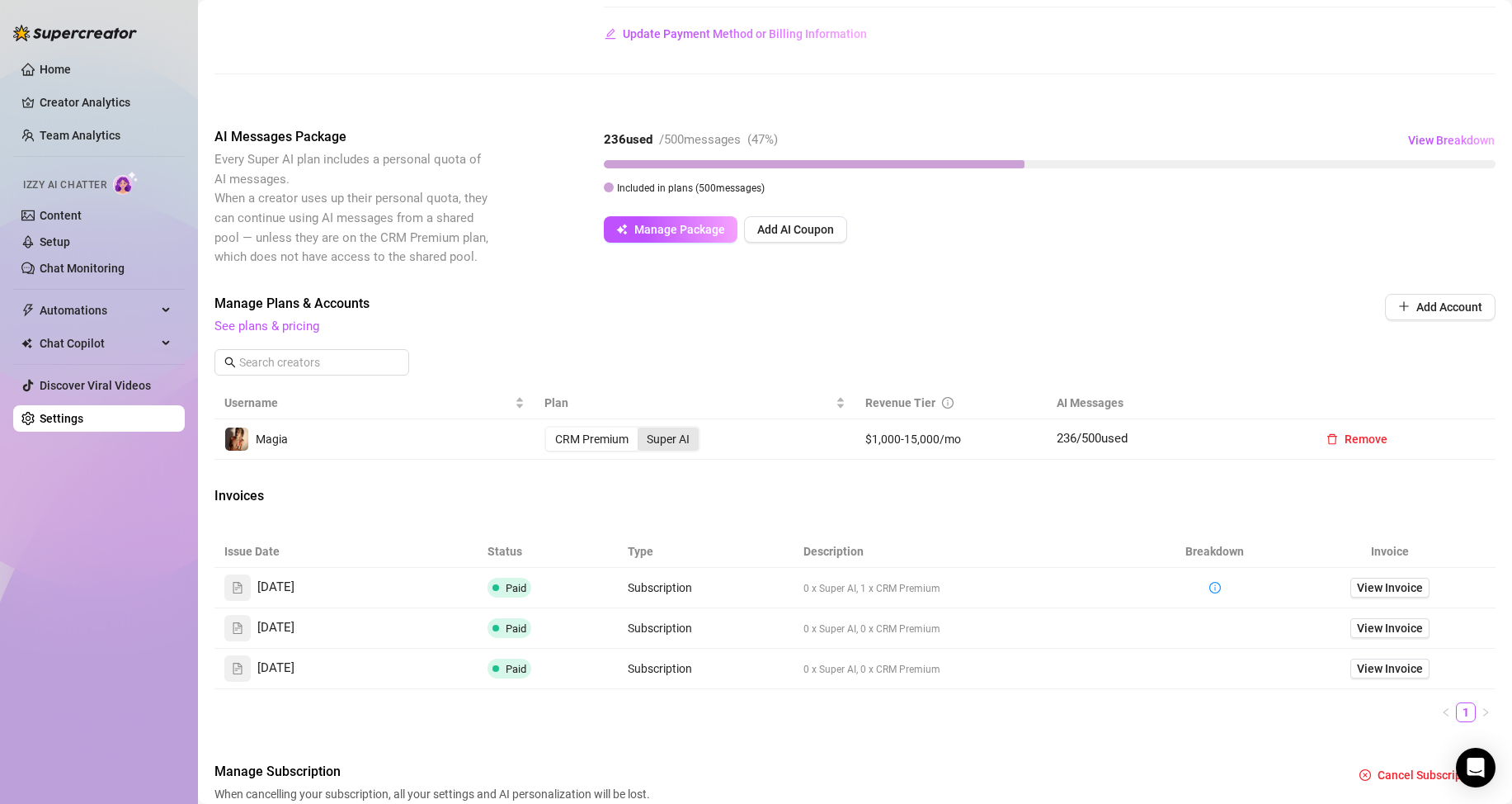
click at [678, 440] on div "Super AI" at bounding box center [668, 439] width 61 height 23
click at [642, 430] on input "Super AI" at bounding box center [642, 430] width 0 height 0
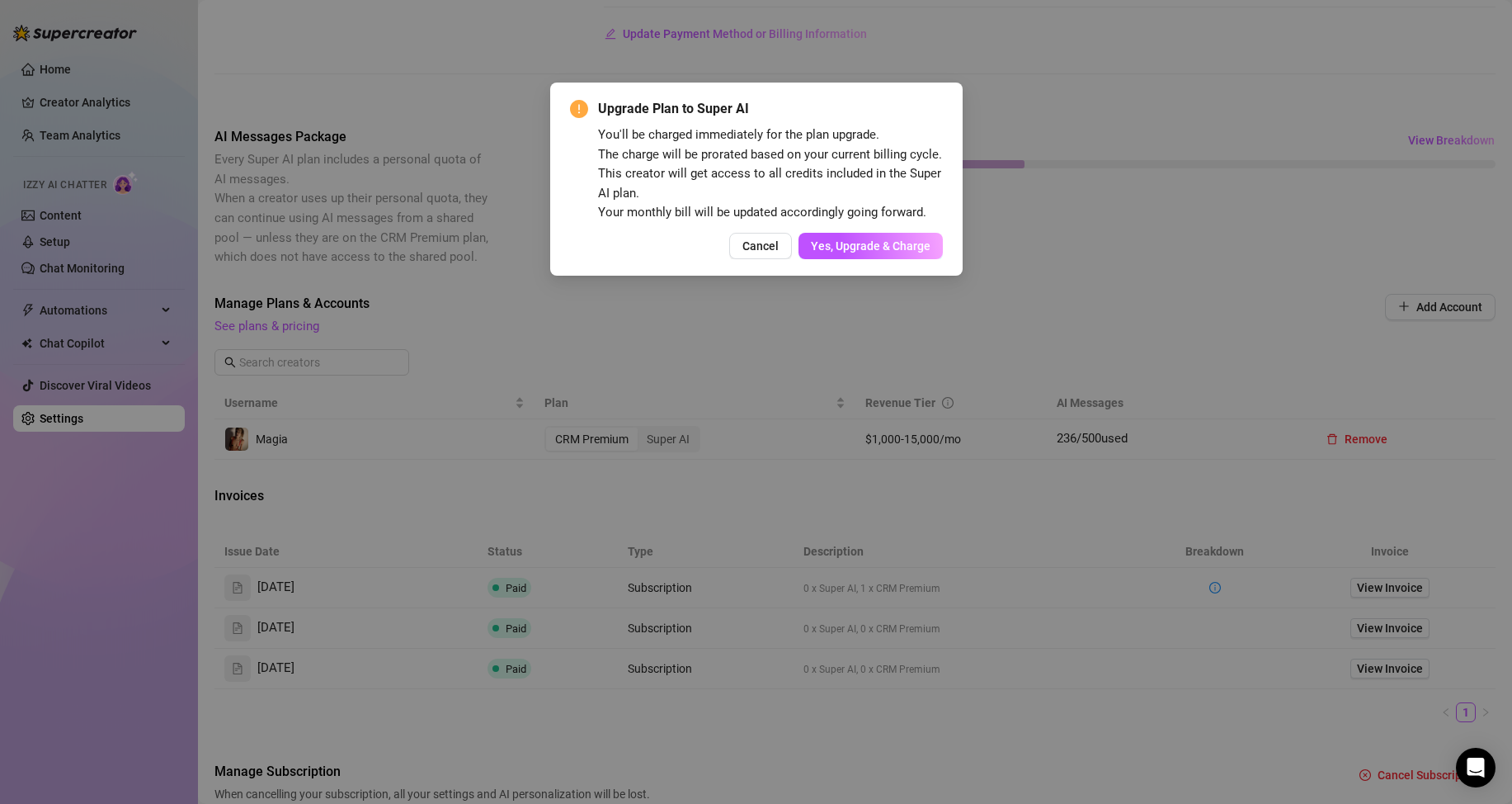
click at [764, 245] on span "Cancel" at bounding box center [760, 246] width 36 height 13
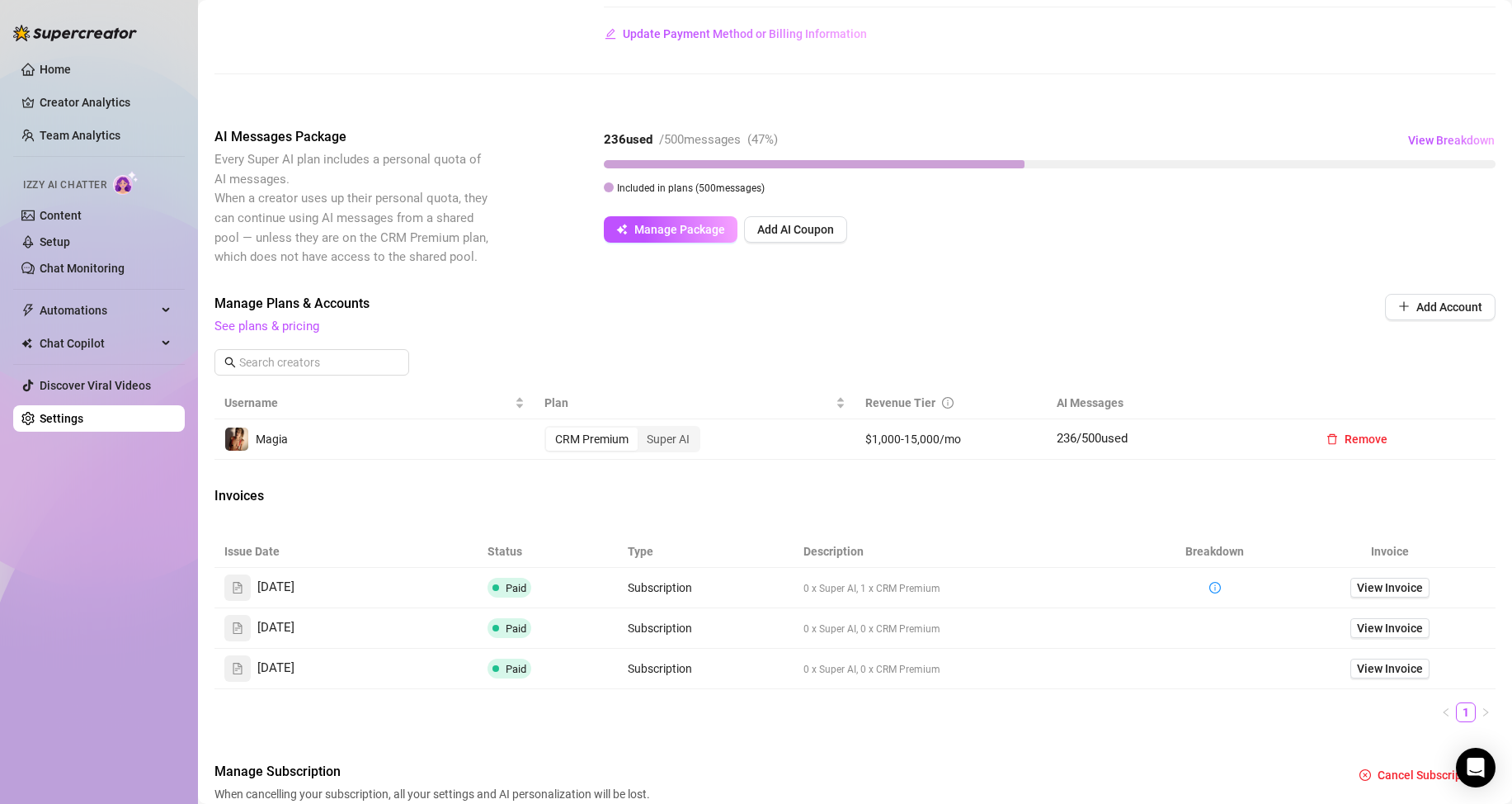
click at [287, 433] on span "Magia" at bounding box center [271, 439] width 32 height 13
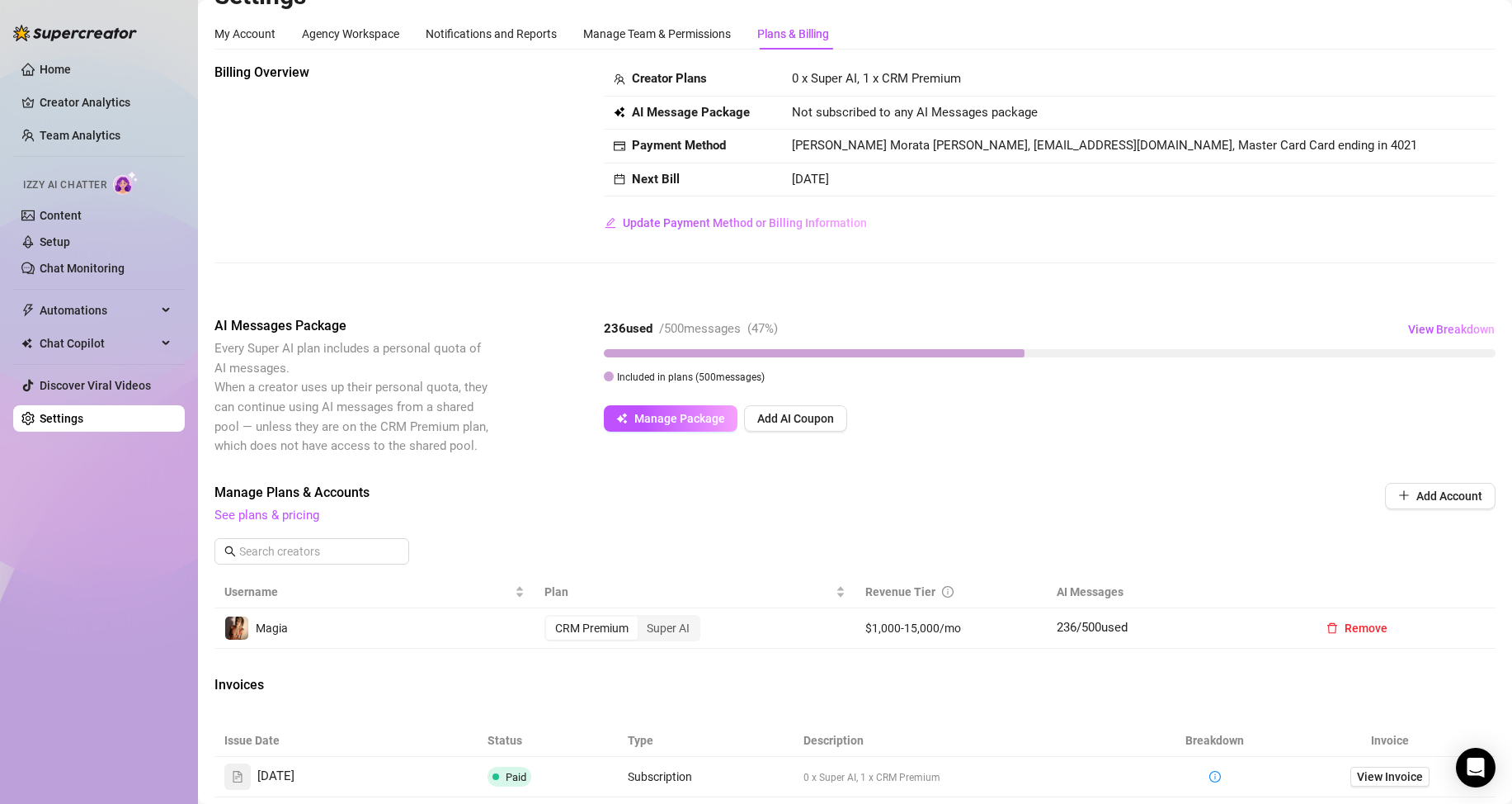
scroll to position [0, 0]
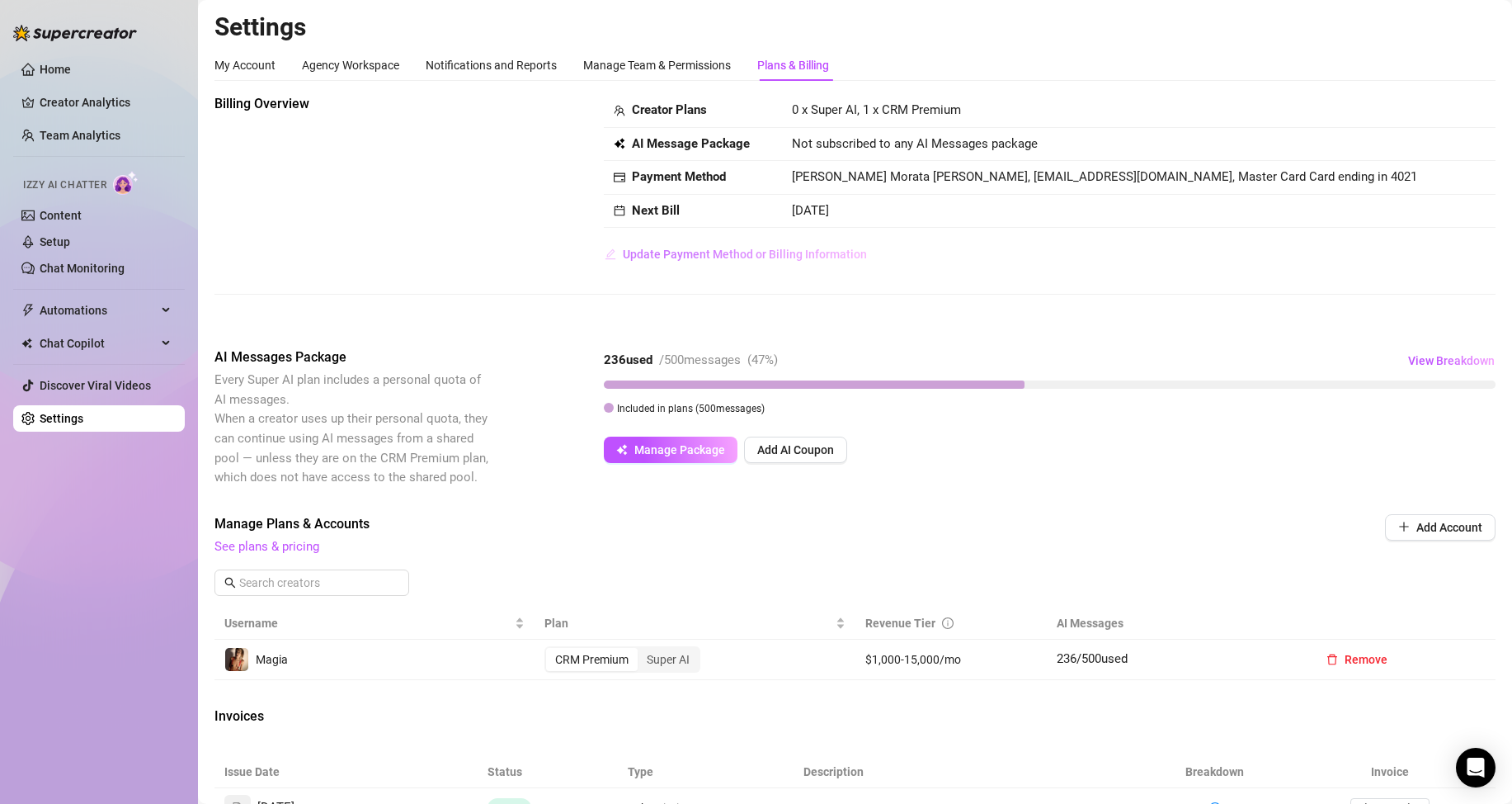
click at [707, 255] on span "Update Payment Method or Billing Information" at bounding box center [745, 254] width 244 height 13
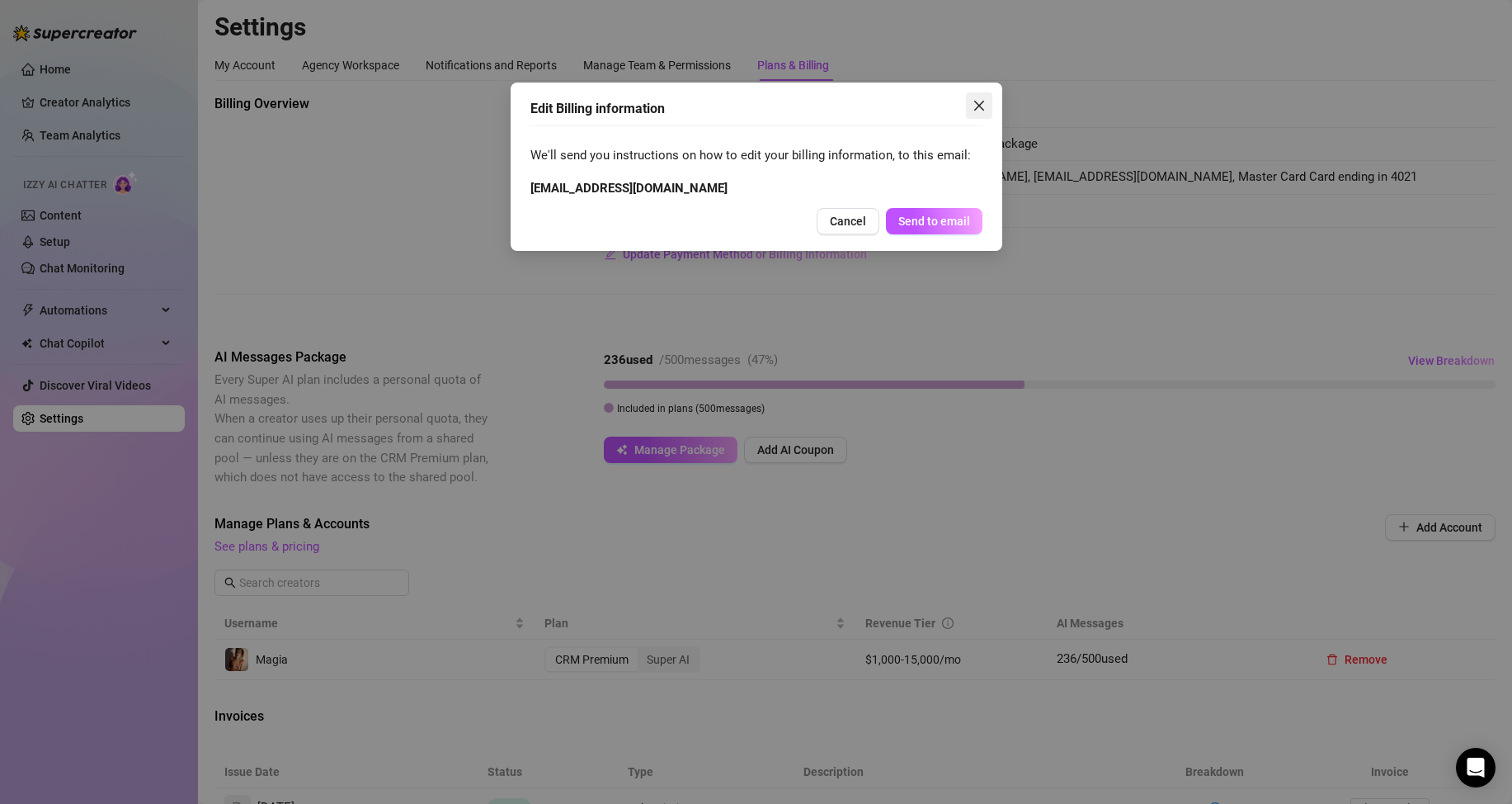
click at [980, 107] on icon "close" at bounding box center [979, 105] width 9 height 9
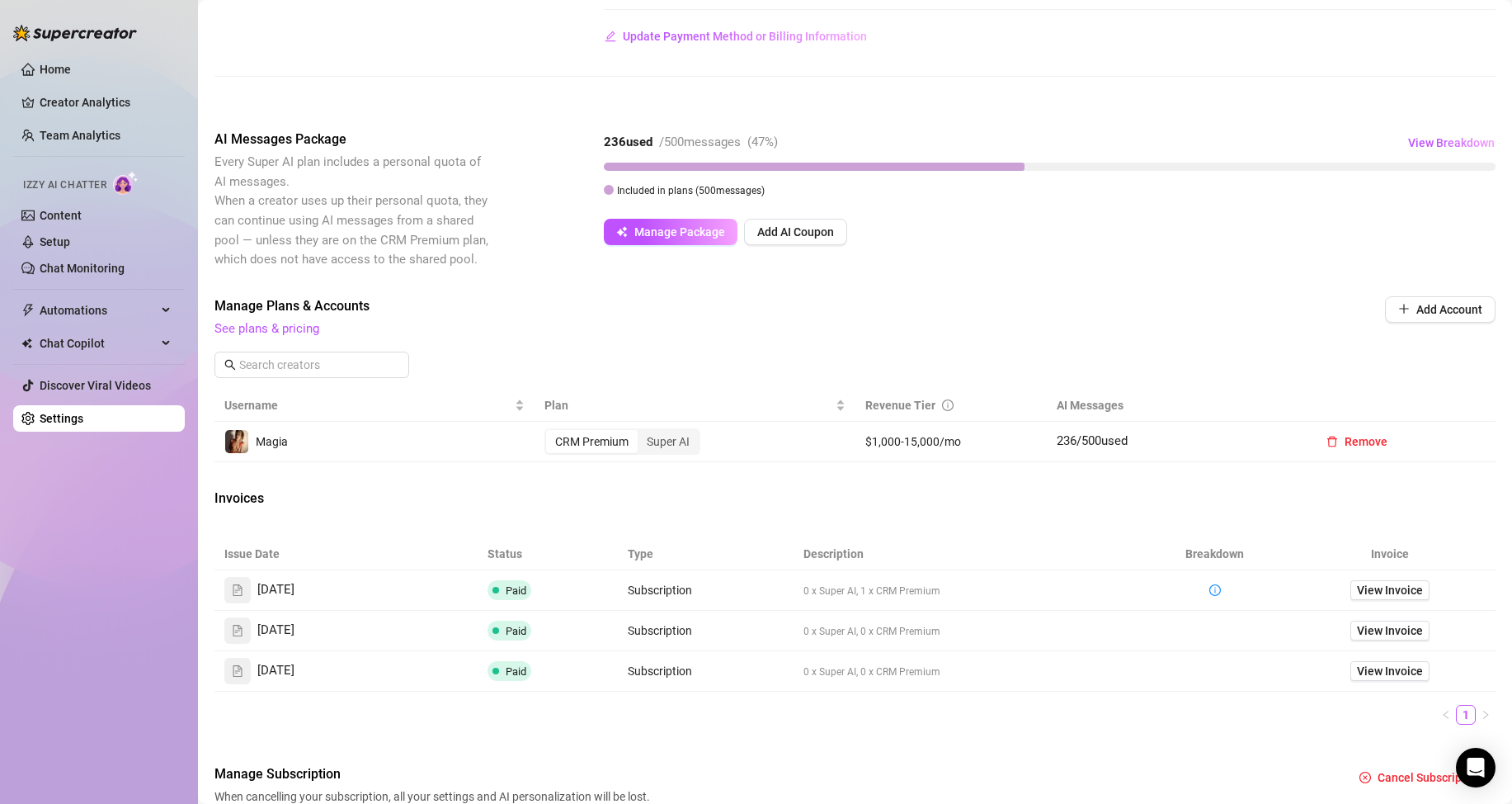
scroll to position [307, 0]
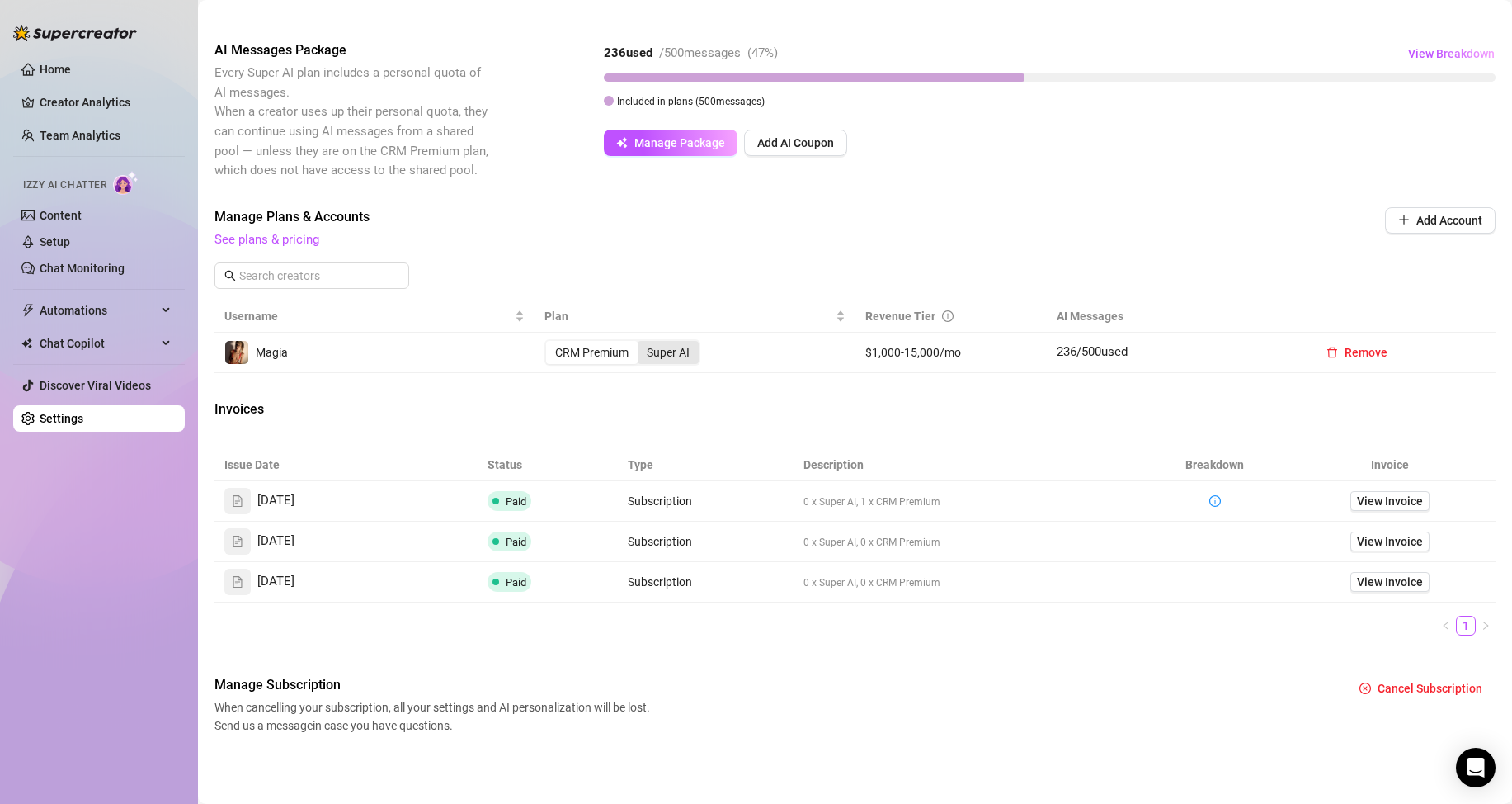
click at [661, 352] on div "Super AI" at bounding box center [668, 352] width 61 height 23
click at [642, 343] on input "Super AI" at bounding box center [642, 343] width 0 height 0
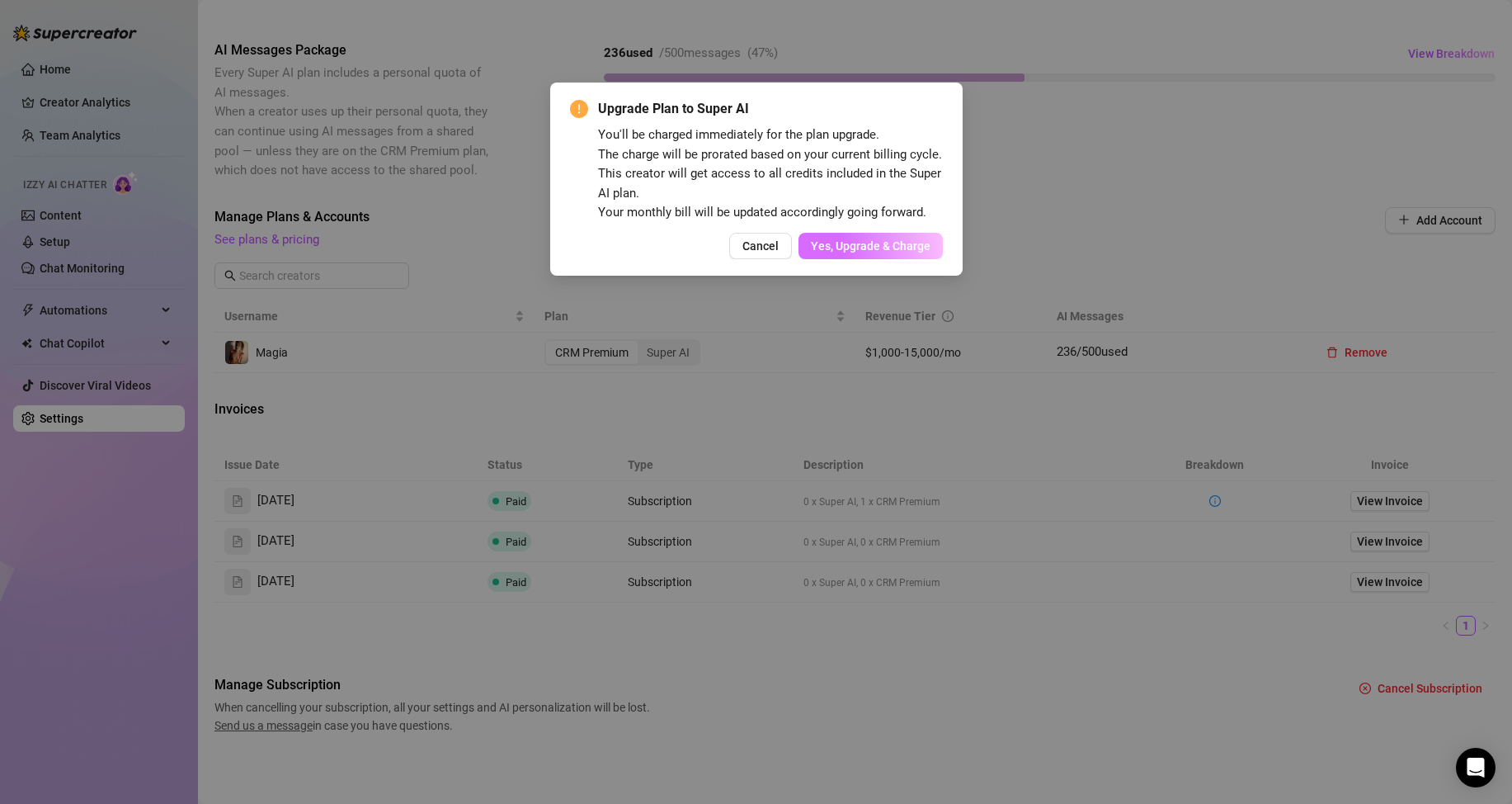
click at [862, 246] on span "Yes, Upgrade & Charge" at bounding box center [871, 246] width 120 height 13
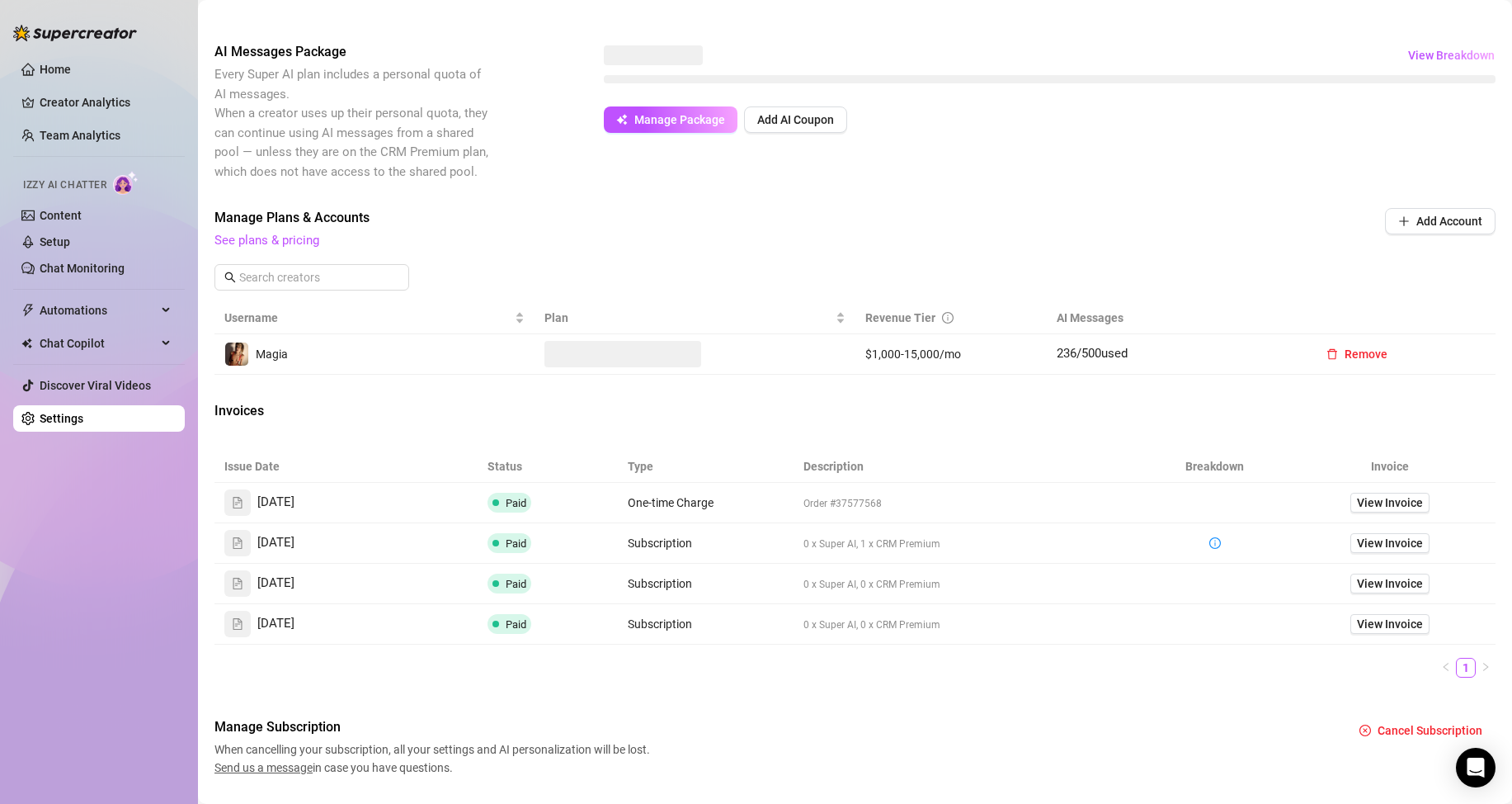
click at [570, 342] on span at bounding box center [623, 354] width 157 height 26
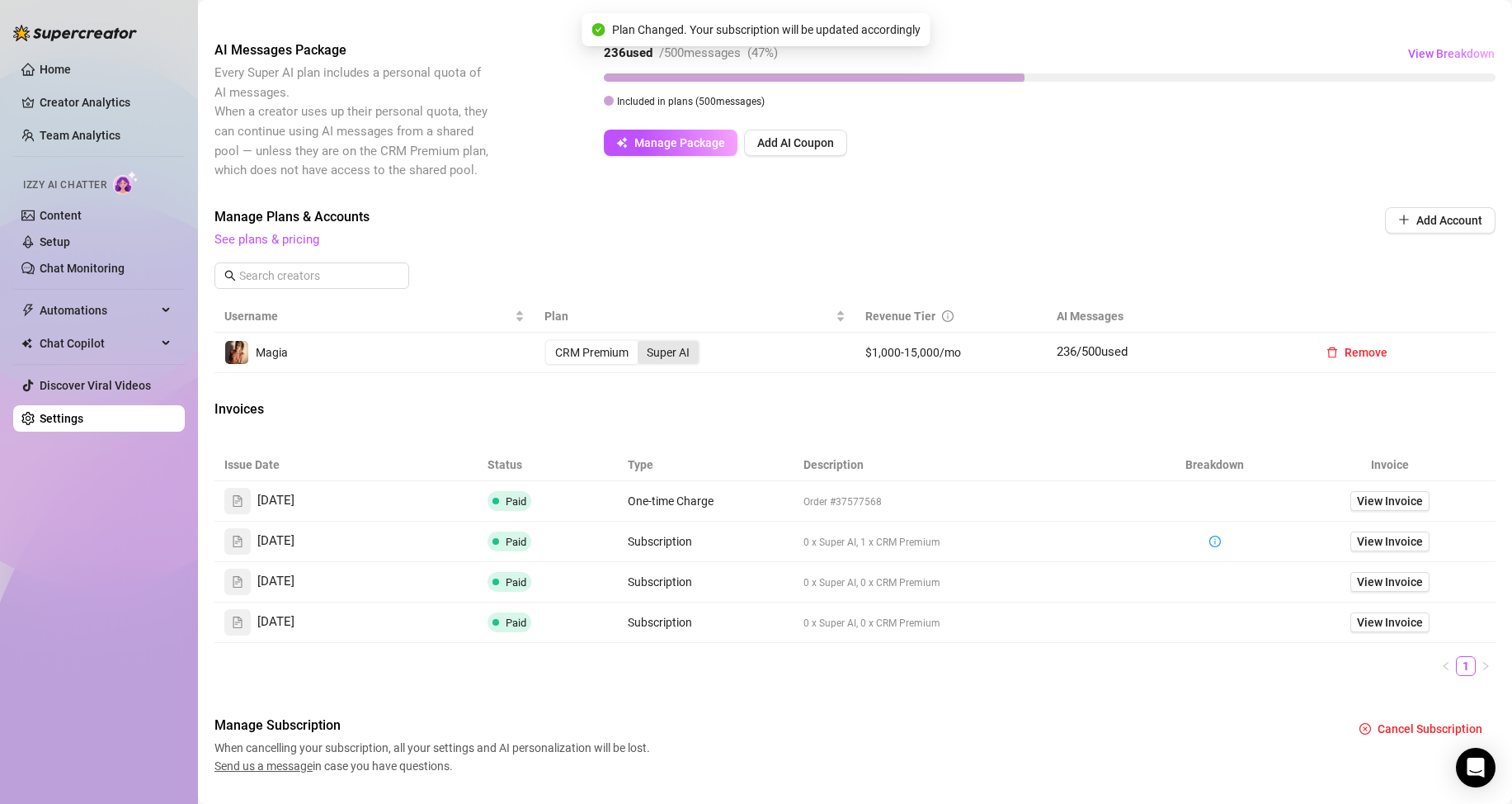
click at [676, 352] on div "Super AI" at bounding box center [668, 352] width 61 height 23
click at [642, 343] on input "Super AI" at bounding box center [642, 343] width 0 height 0
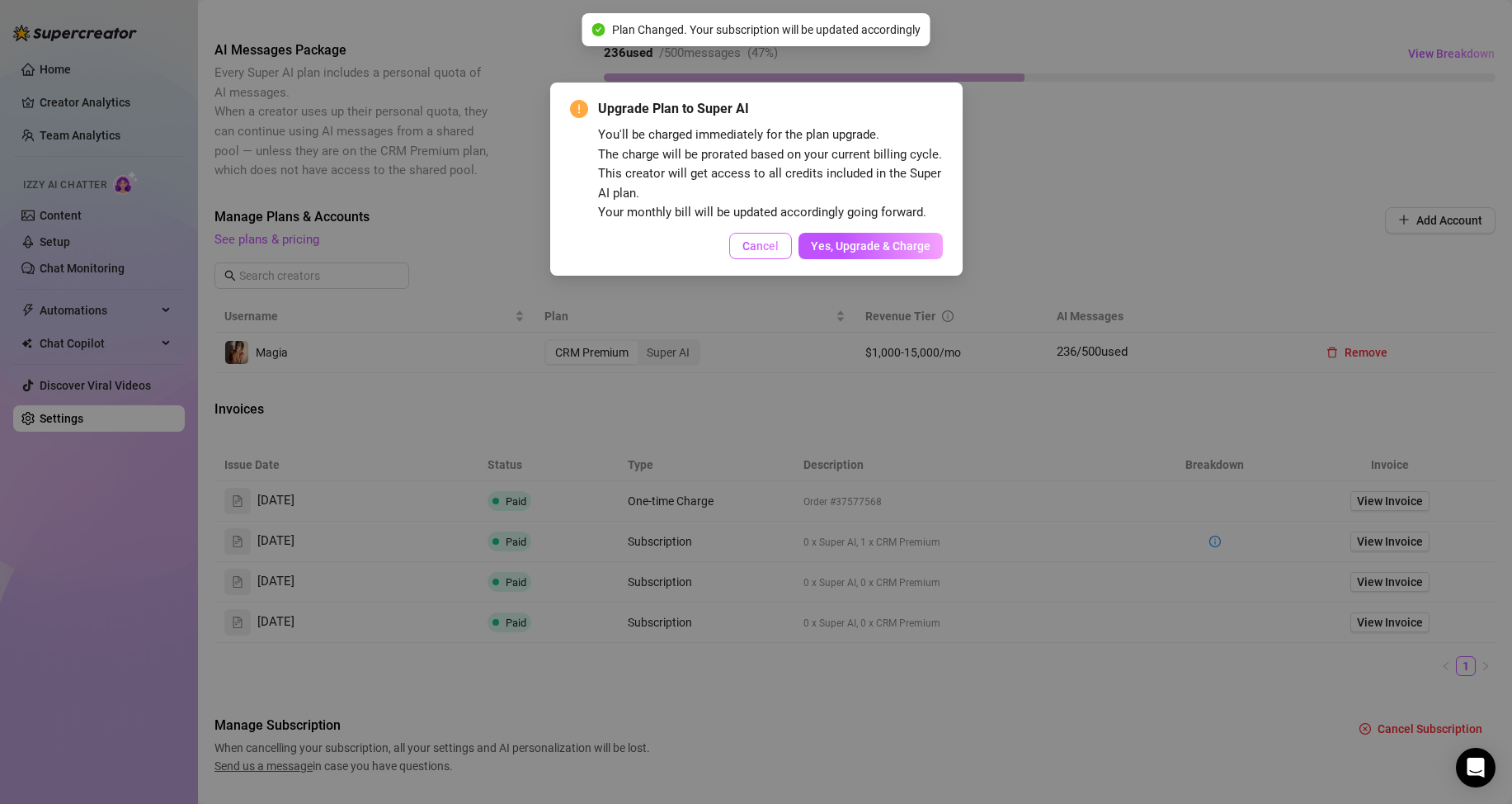
click at [768, 246] on span "Cancel" at bounding box center [760, 246] width 36 height 13
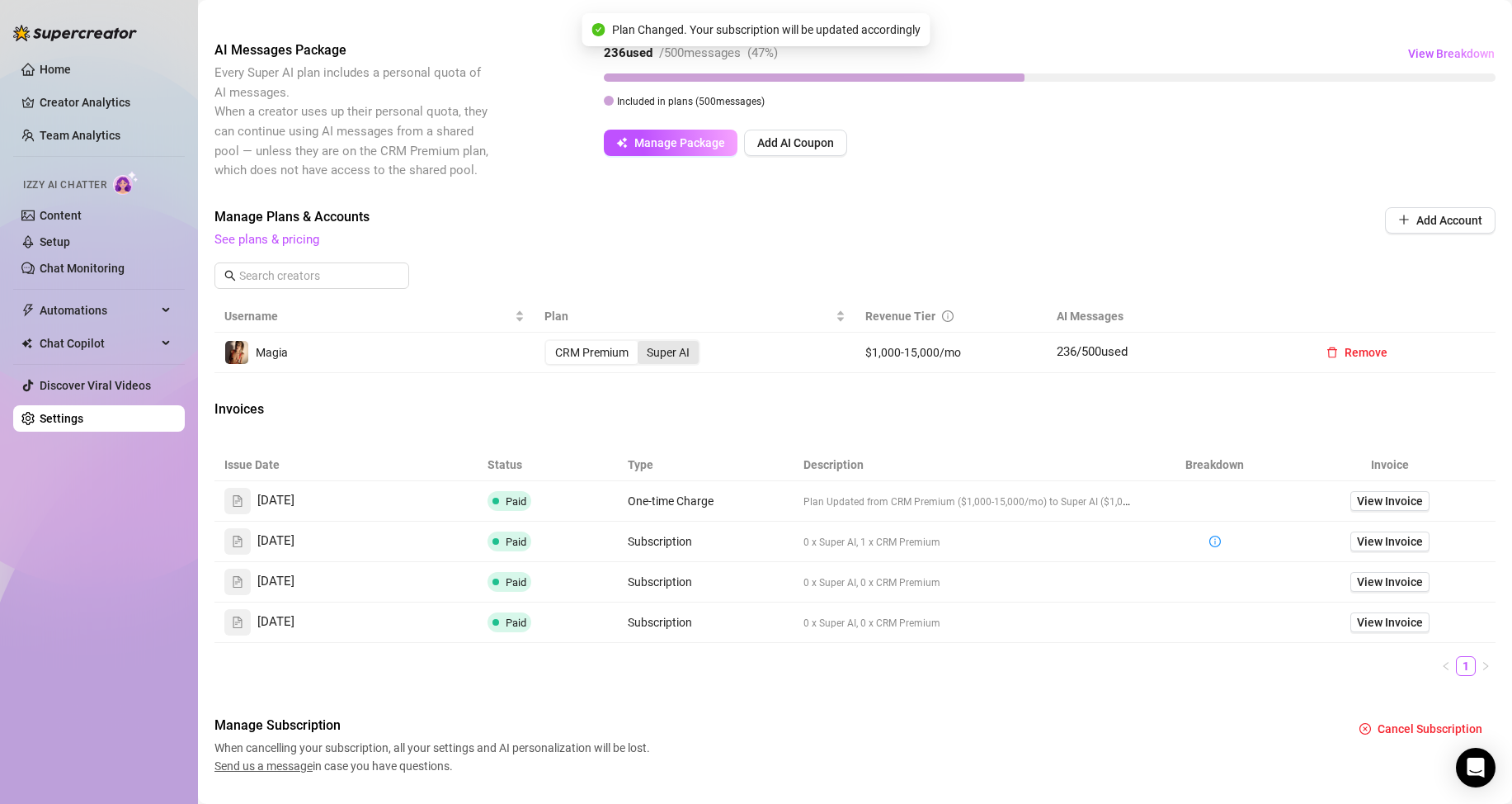
click at [686, 352] on div "Super AI" at bounding box center [668, 352] width 61 height 23
click at [642, 343] on input "Super AI" at bounding box center [642, 343] width 0 height 0
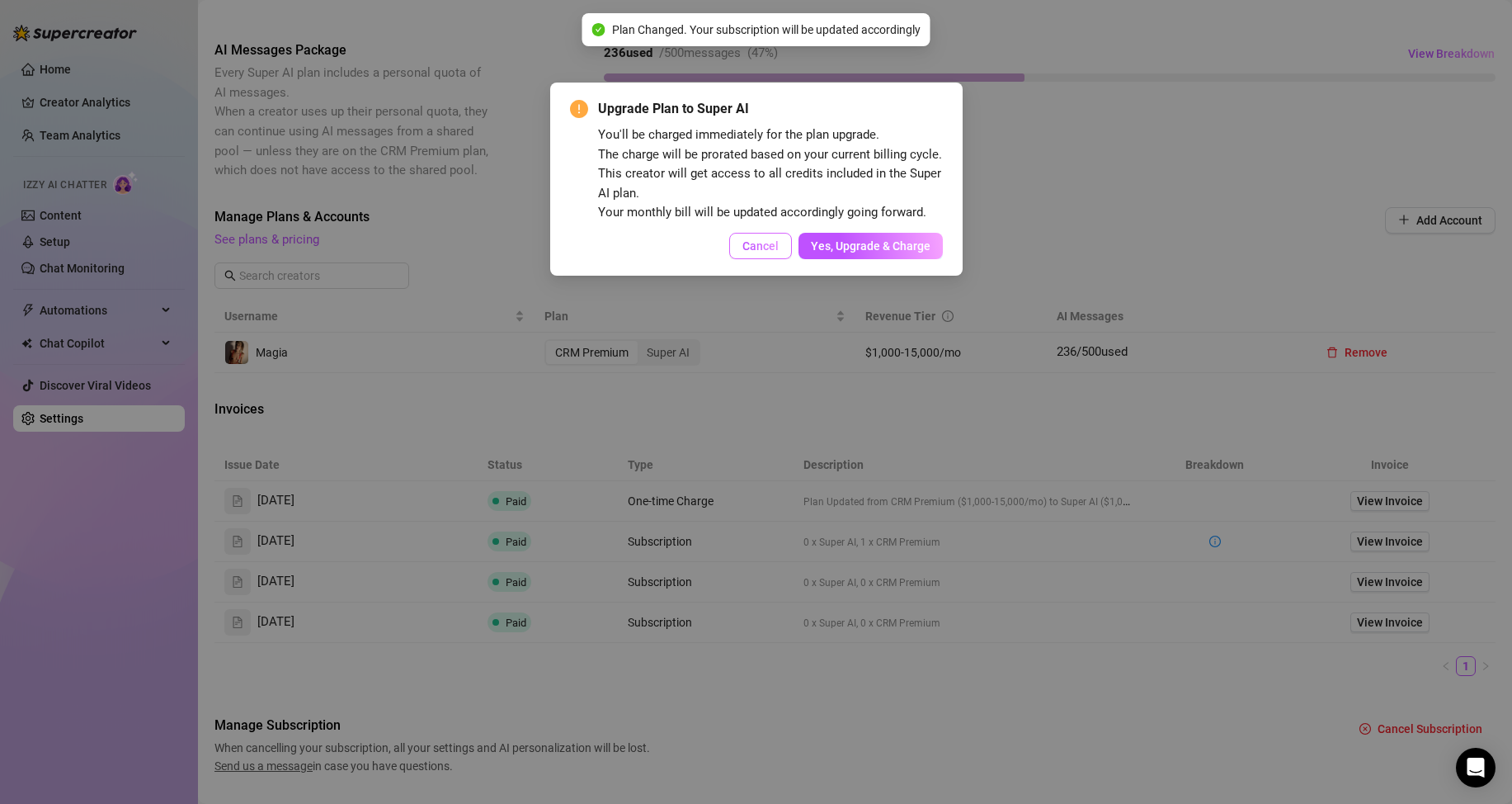
click at [763, 240] on span "Cancel" at bounding box center [760, 246] width 36 height 13
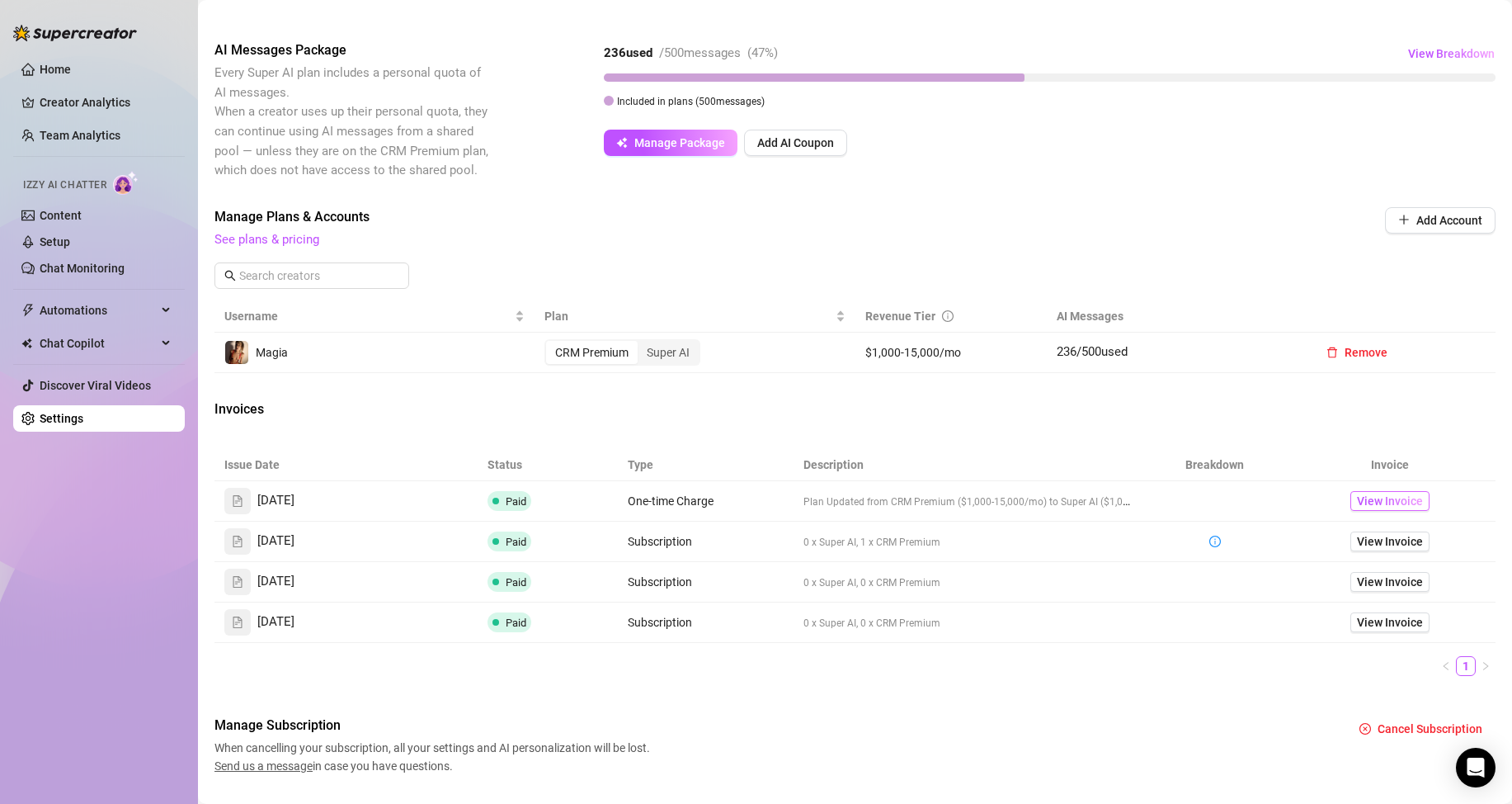
click at [1394, 504] on span "View Invoice" at bounding box center [1390, 500] width 66 height 18
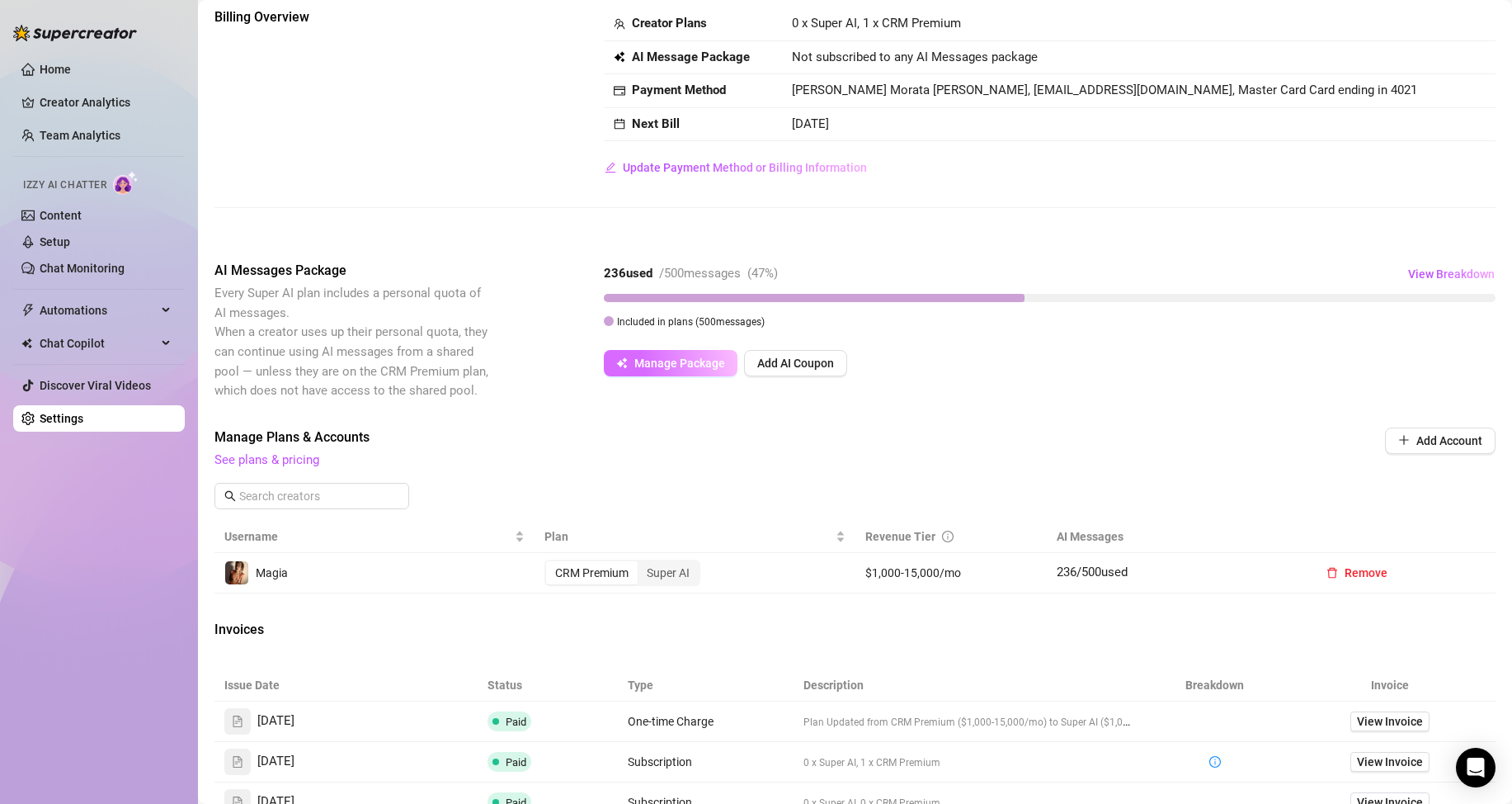
click at [662, 366] on span "Manage Package" at bounding box center [680, 363] width 91 height 13
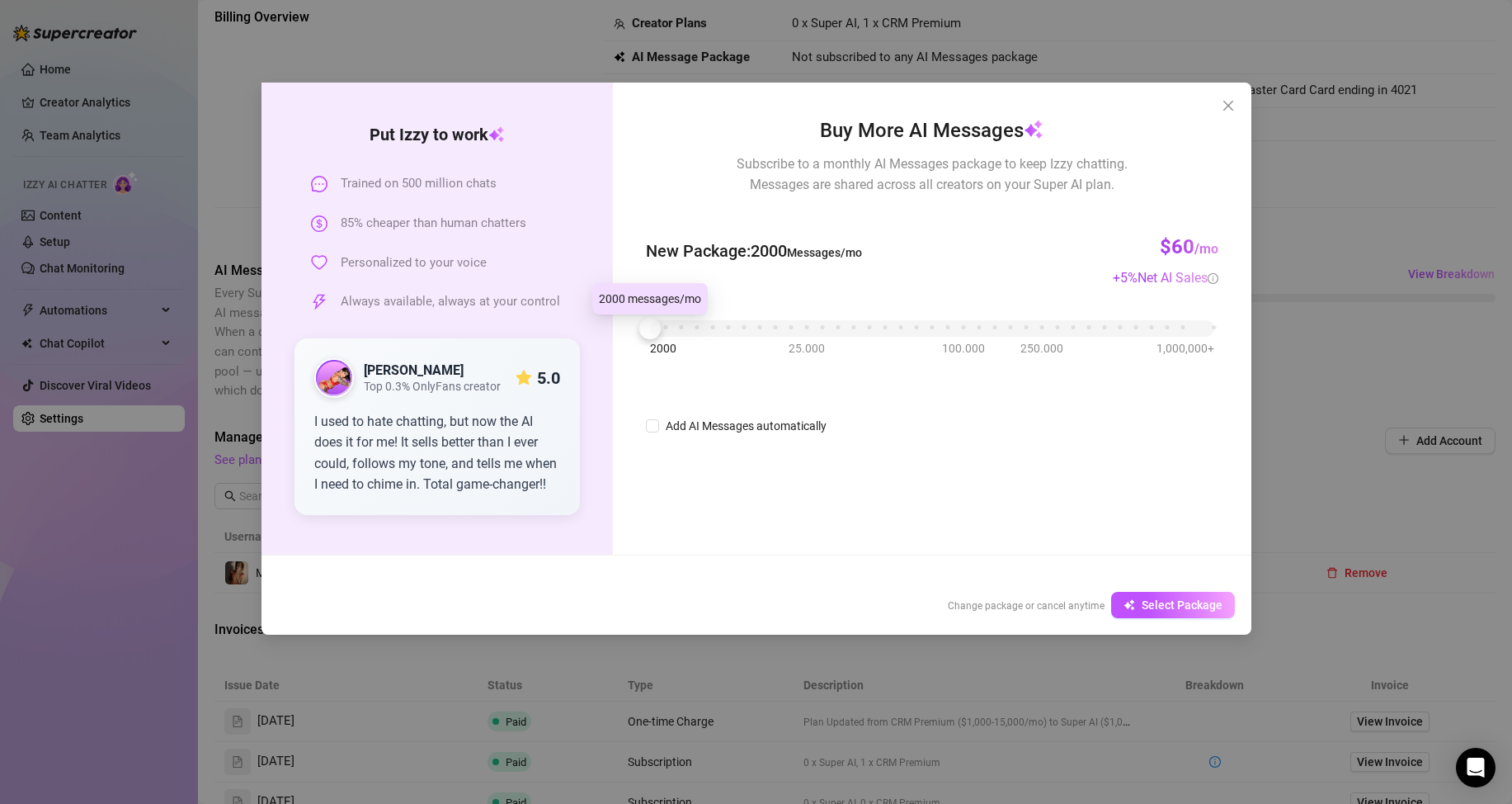
drag, startPoint x: 665, startPoint y: 332, endPoint x: 637, endPoint y: 323, distance: 29.4
click at [639, 323] on div at bounding box center [650, 328] width 22 height 22
click at [1237, 106] on span "Close" at bounding box center [1228, 106] width 26 height 13
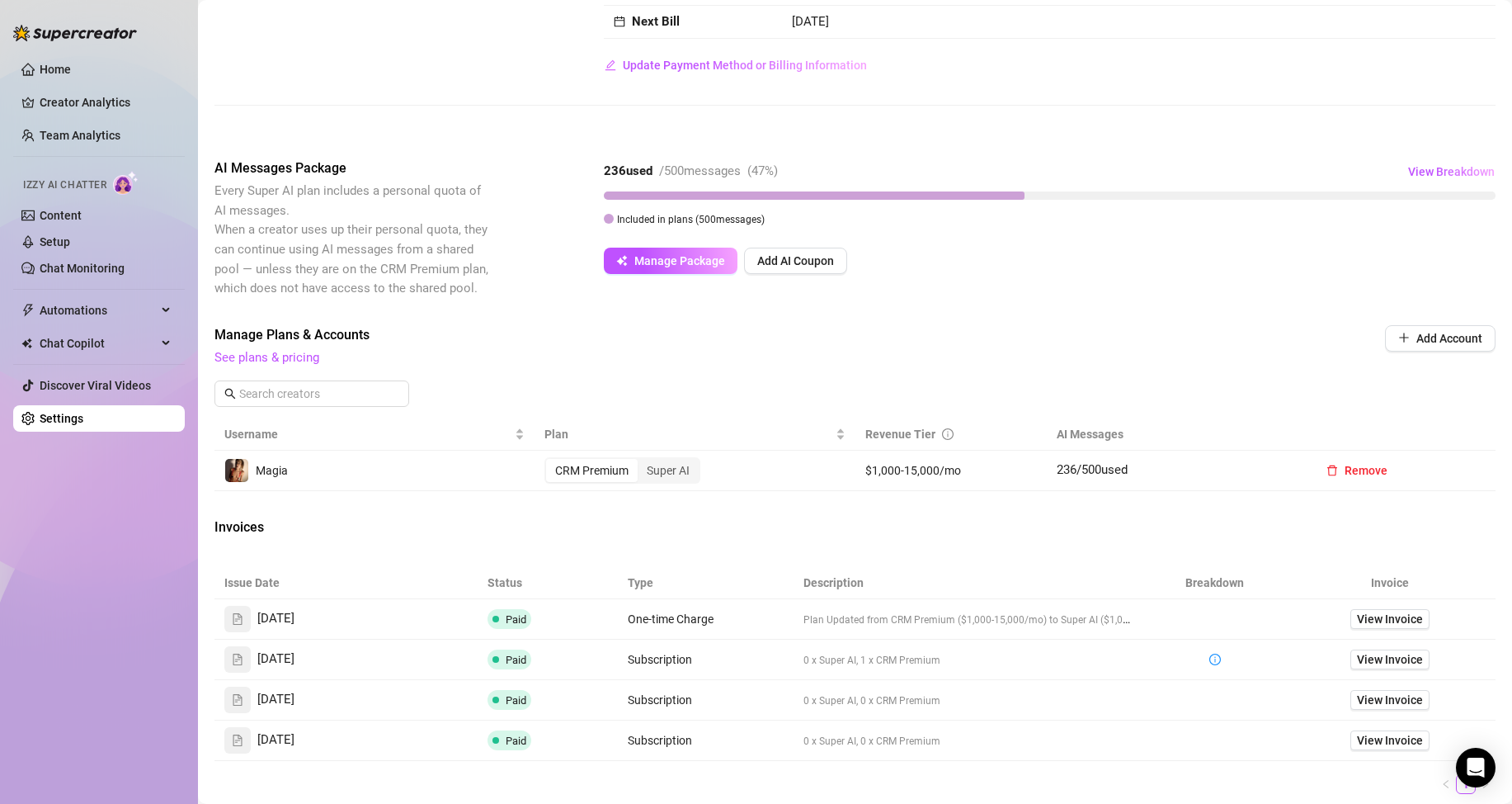
scroll to position [220, 0]
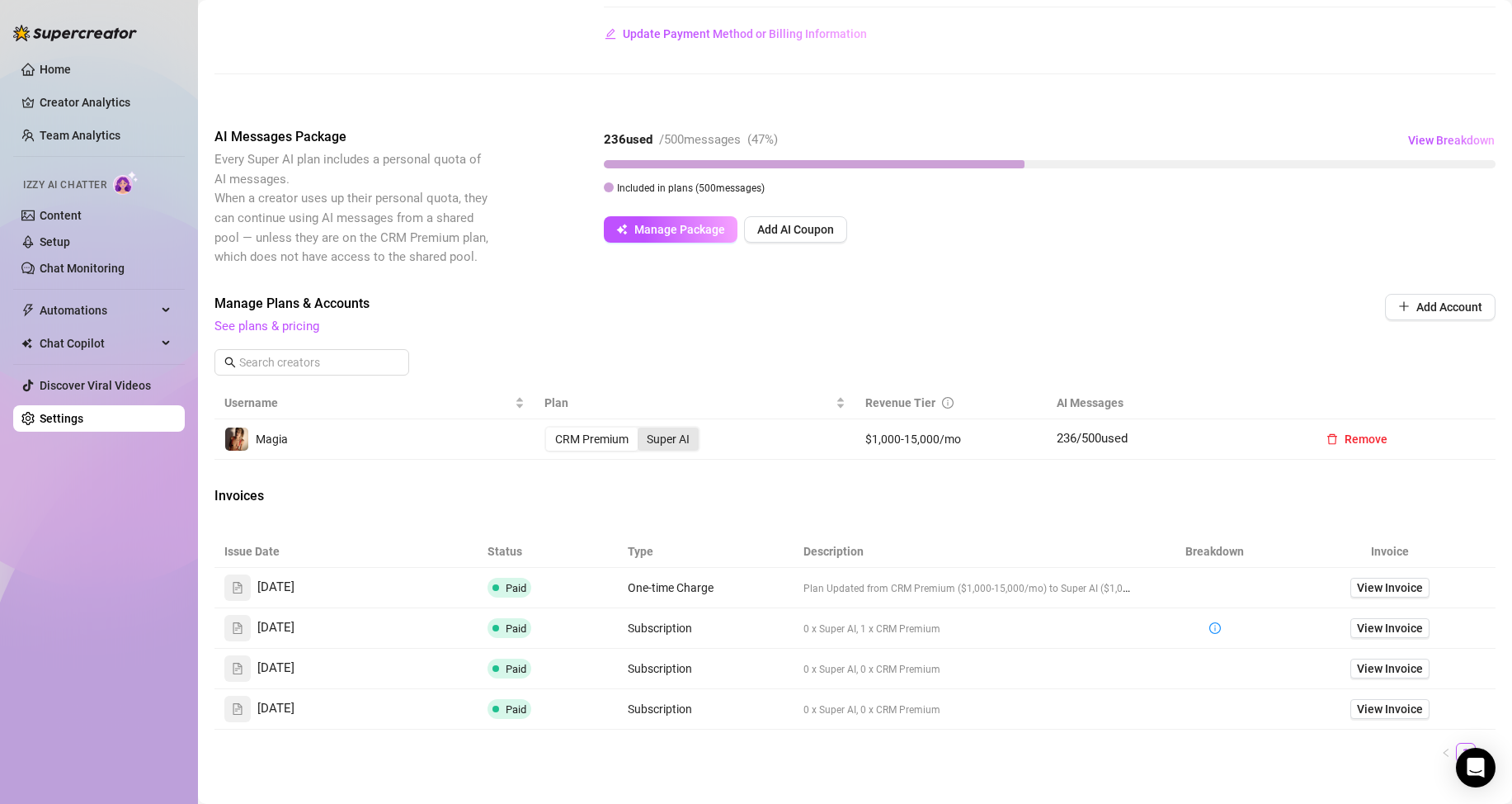
click at [673, 431] on div "Super AI" at bounding box center [668, 439] width 61 height 23
click at [642, 430] on input "Super AI" at bounding box center [642, 430] width 0 height 0
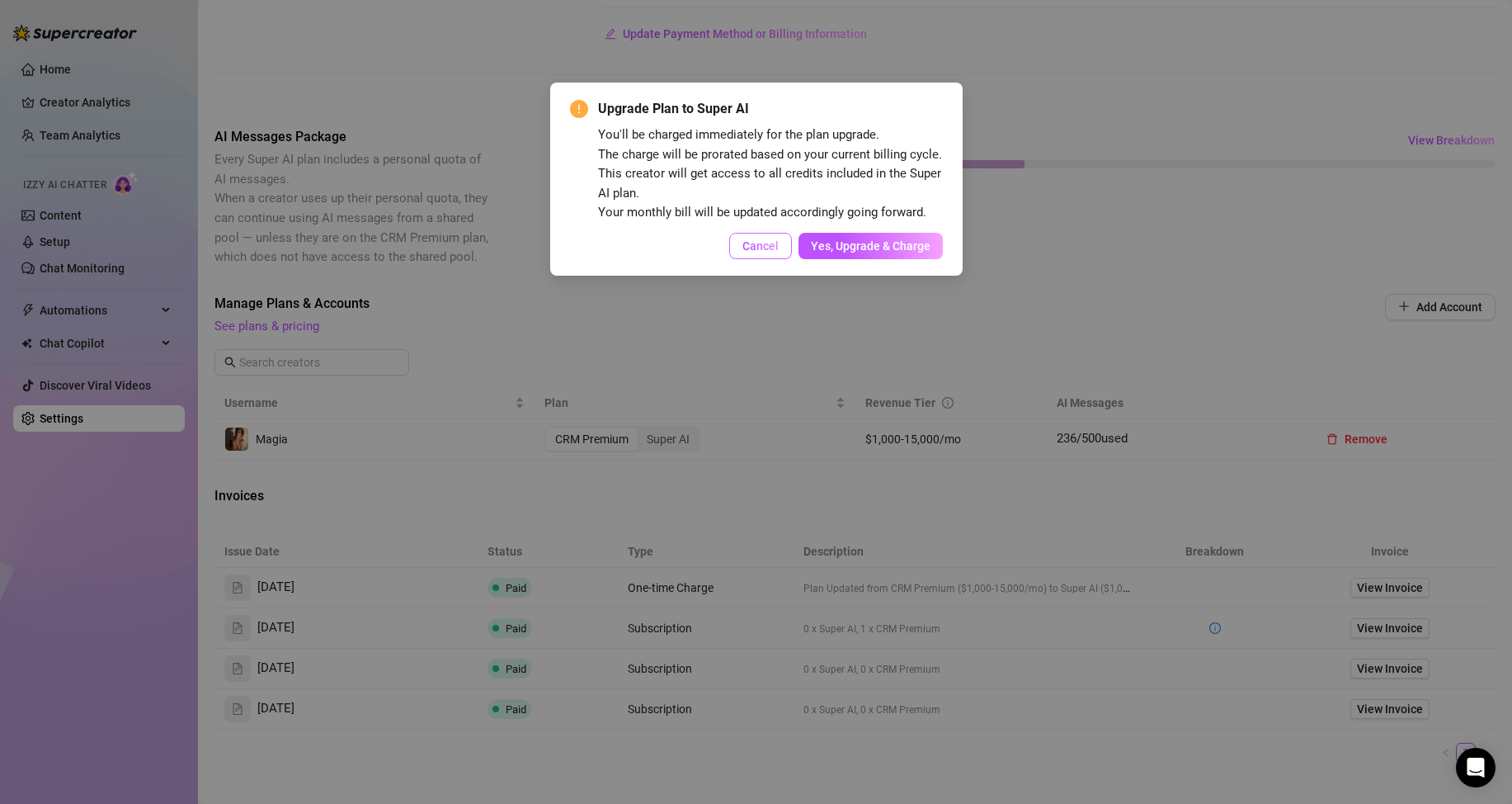
click at [747, 251] on span "Cancel" at bounding box center [760, 246] width 36 height 13
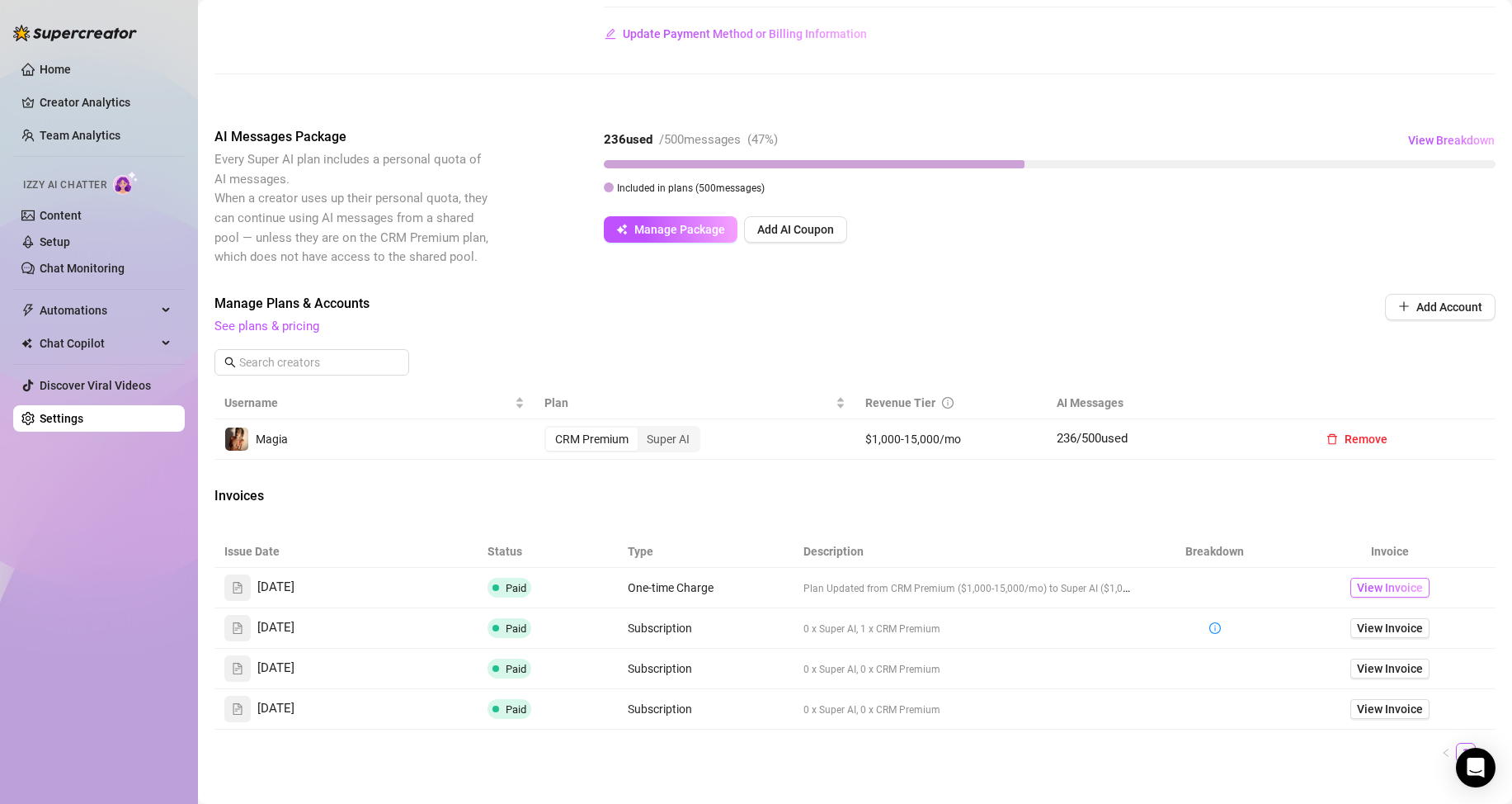
click at [1369, 585] on span "View Invoice" at bounding box center [1390, 587] width 66 height 18
click at [253, 323] on link "See plans & pricing" at bounding box center [267, 326] width 105 height 15
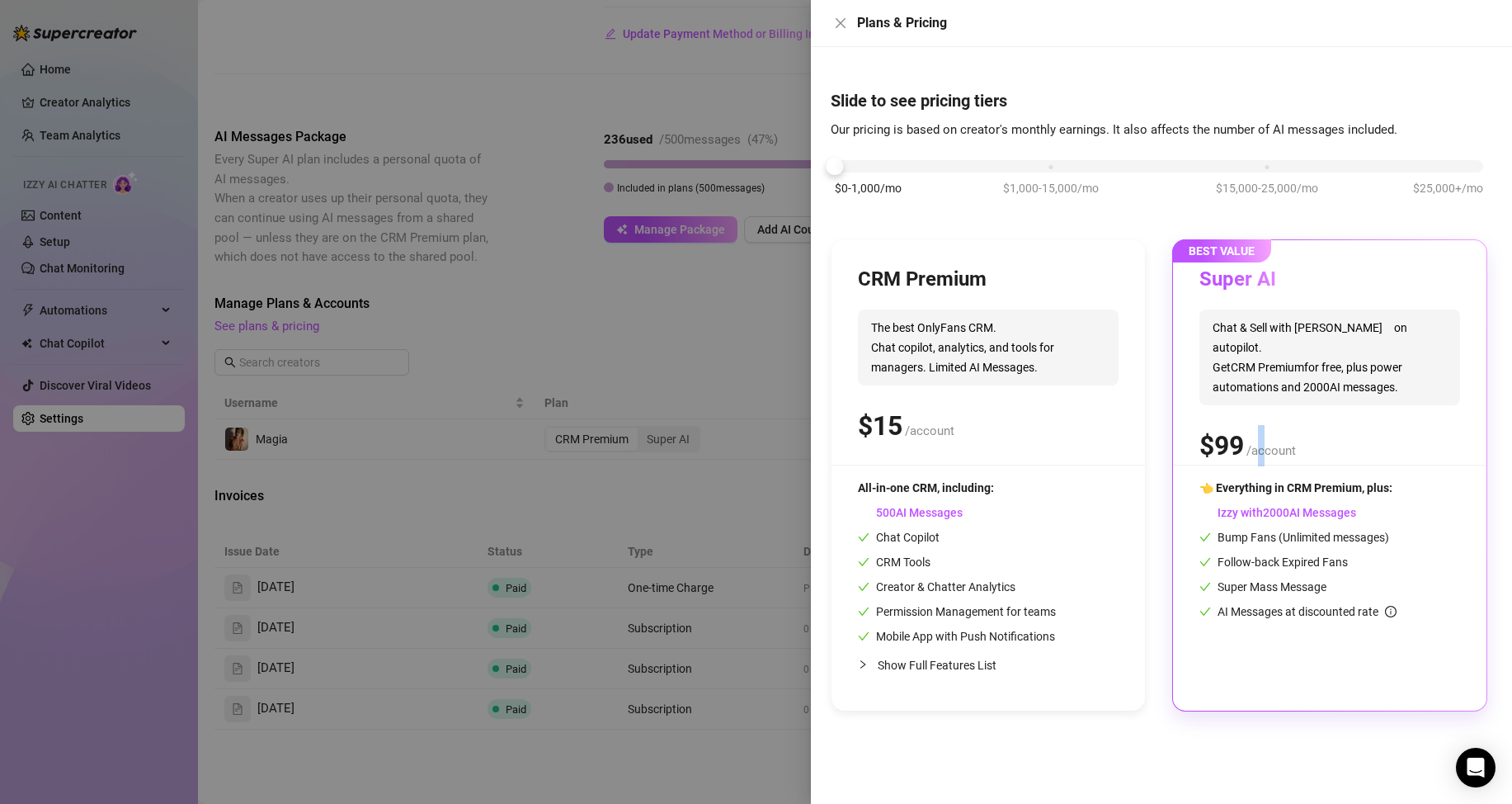
click at [1263, 393] on div "Super AI Chat & Sell with Izzy on autopilot. Get CRM Premium for free, plus pow…" at bounding box center [1330, 365] width 261 height 198
click at [1315, 436] on div "$ /account" at bounding box center [1330, 446] width 261 height 42
click at [1301, 510] on span "Izzy with AI Messages" at bounding box center [1278, 513] width 157 height 13
drag, startPoint x: 1278, startPoint y: 380, endPoint x: 1218, endPoint y: 257, distance: 136.9
click at [1276, 370] on span "Chat & Sell with Izzy on autopilot. Get CRM Premium for free, plus power automa…" at bounding box center [1330, 357] width 261 height 96
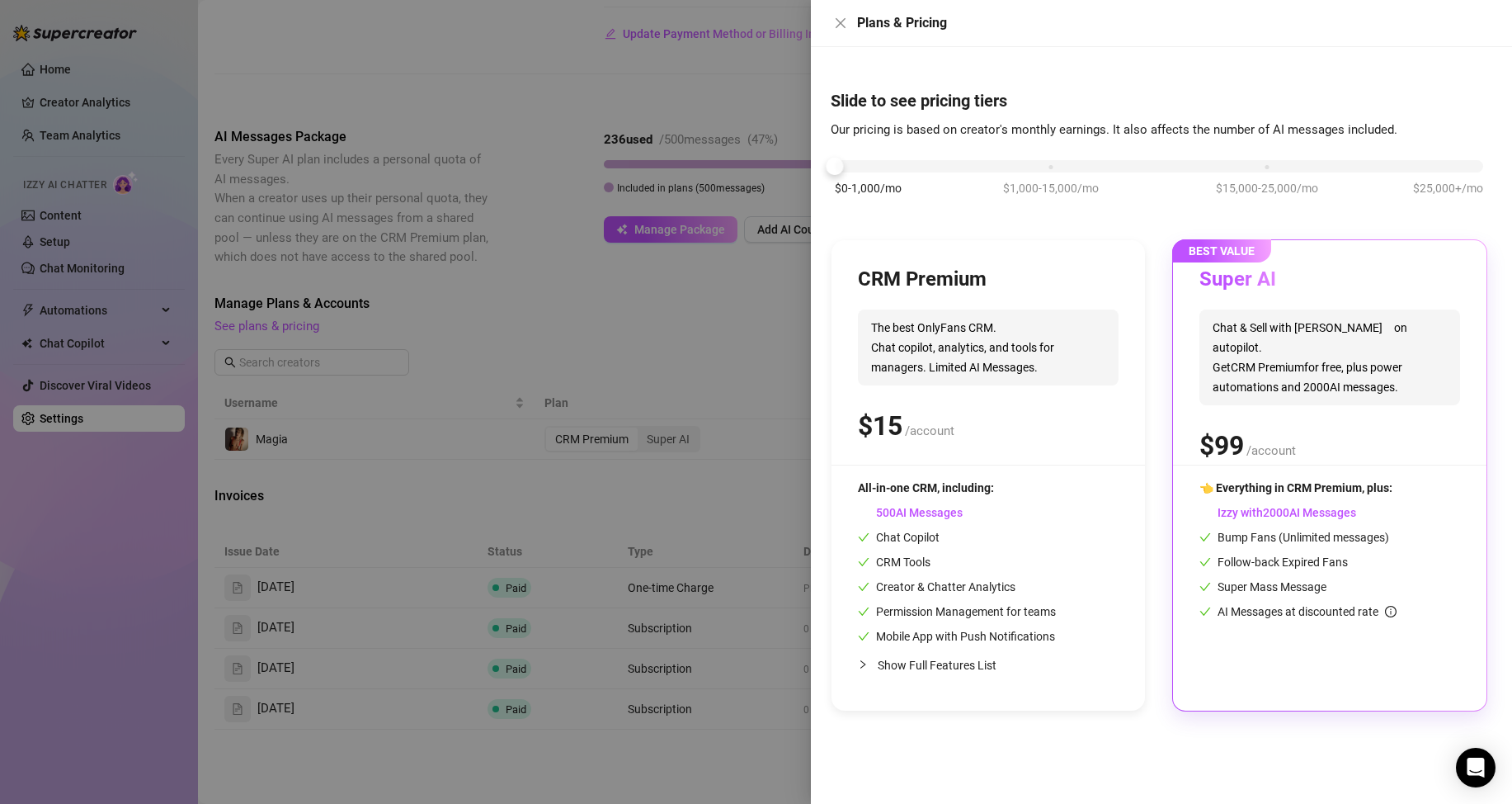
drag, startPoint x: 1216, startPoint y: 250, endPoint x: 1064, endPoint y: 267, distance: 152.9
click at [1215, 249] on span "BEST VALUE" at bounding box center [1222, 251] width 99 height 23
click at [971, 295] on div "CRM Premium The best OnlyFans CRM. Chat copilot, analytics, and tools for manag…" at bounding box center [988, 365] width 261 height 198
click at [1268, 356] on span "Chat & Sell with Izzy on autopilot. Get CRM Premium for free, plus power automa…" at bounding box center [1330, 357] width 261 height 96
click at [841, 20] on icon "close" at bounding box center [841, 23] width 13 height 13
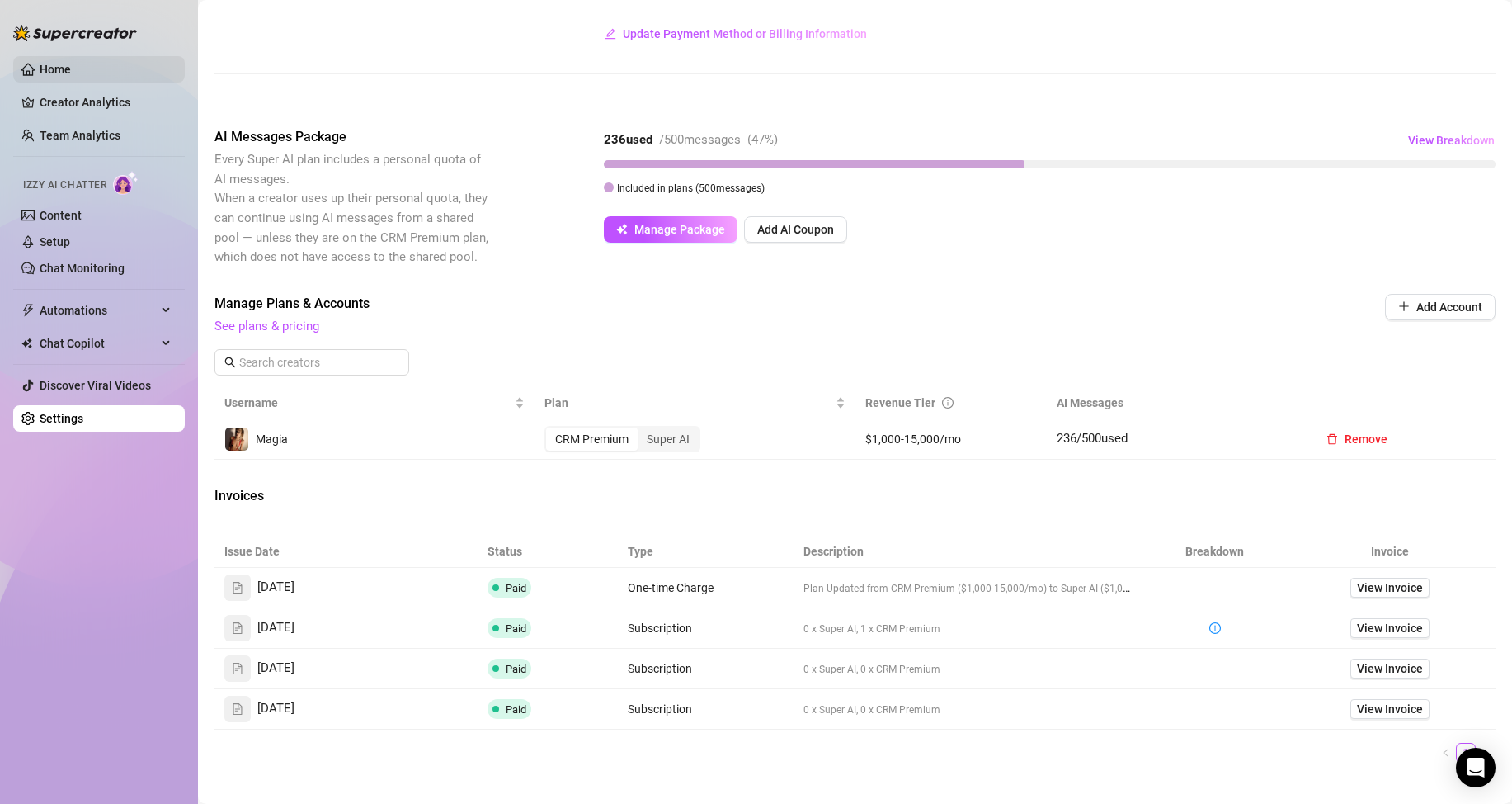
click at [40, 62] on link "Home" at bounding box center [55, 69] width 31 height 13
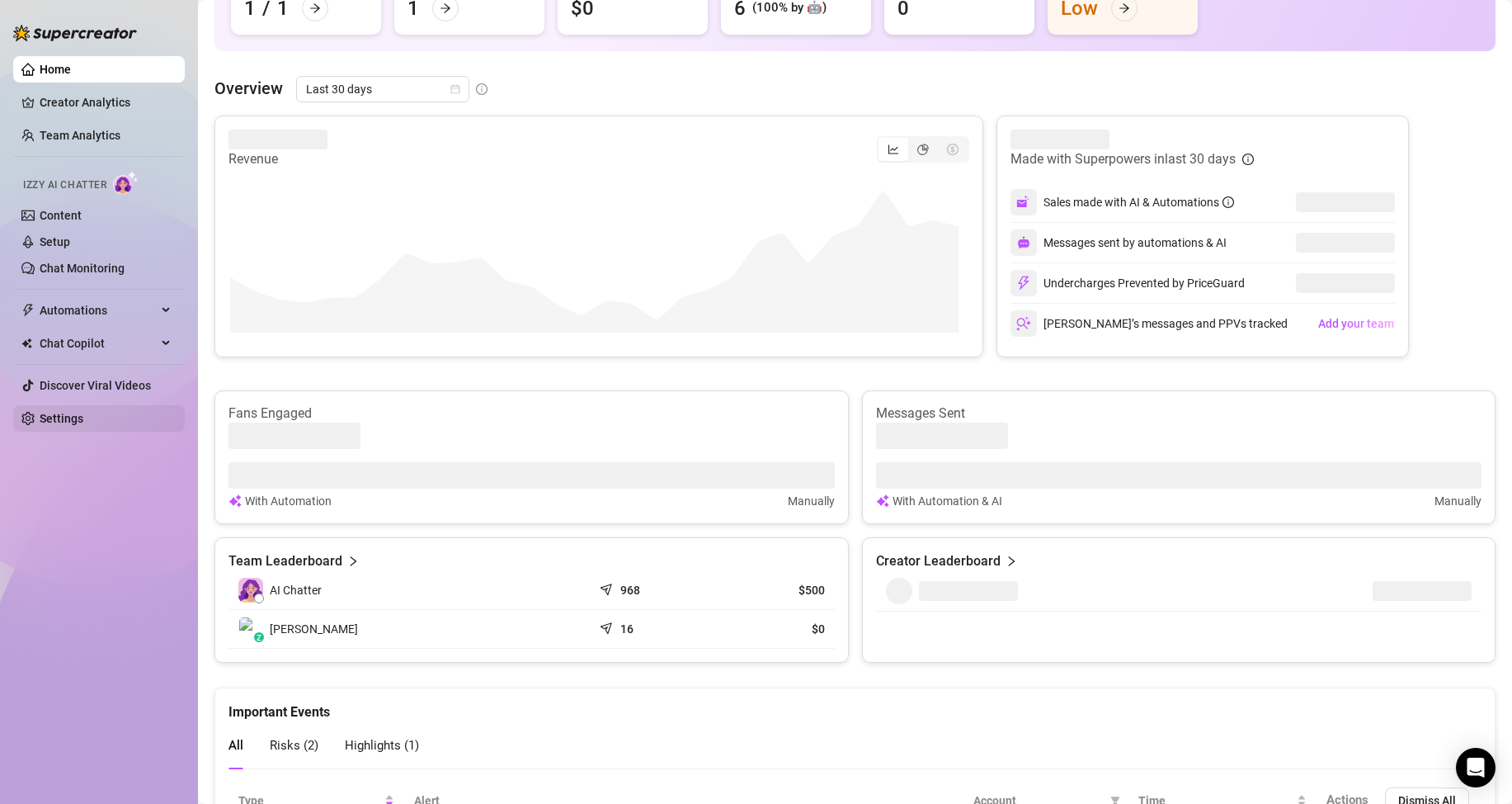
click at [44, 413] on link "Settings" at bounding box center [61, 418] width 43 height 13
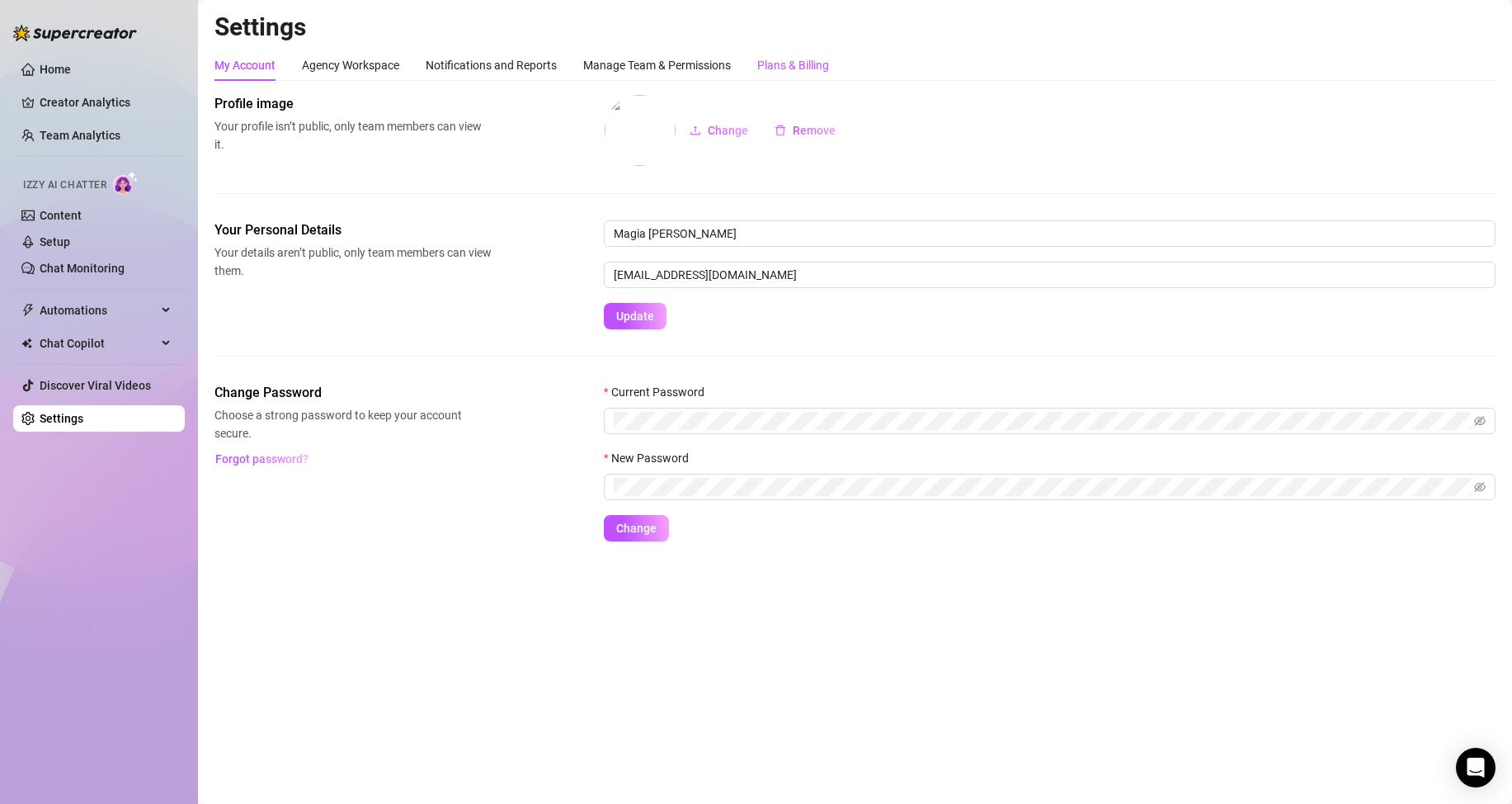
click at [781, 60] on div "Plans & Billing" at bounding box center [793, 64] width 72 height 18
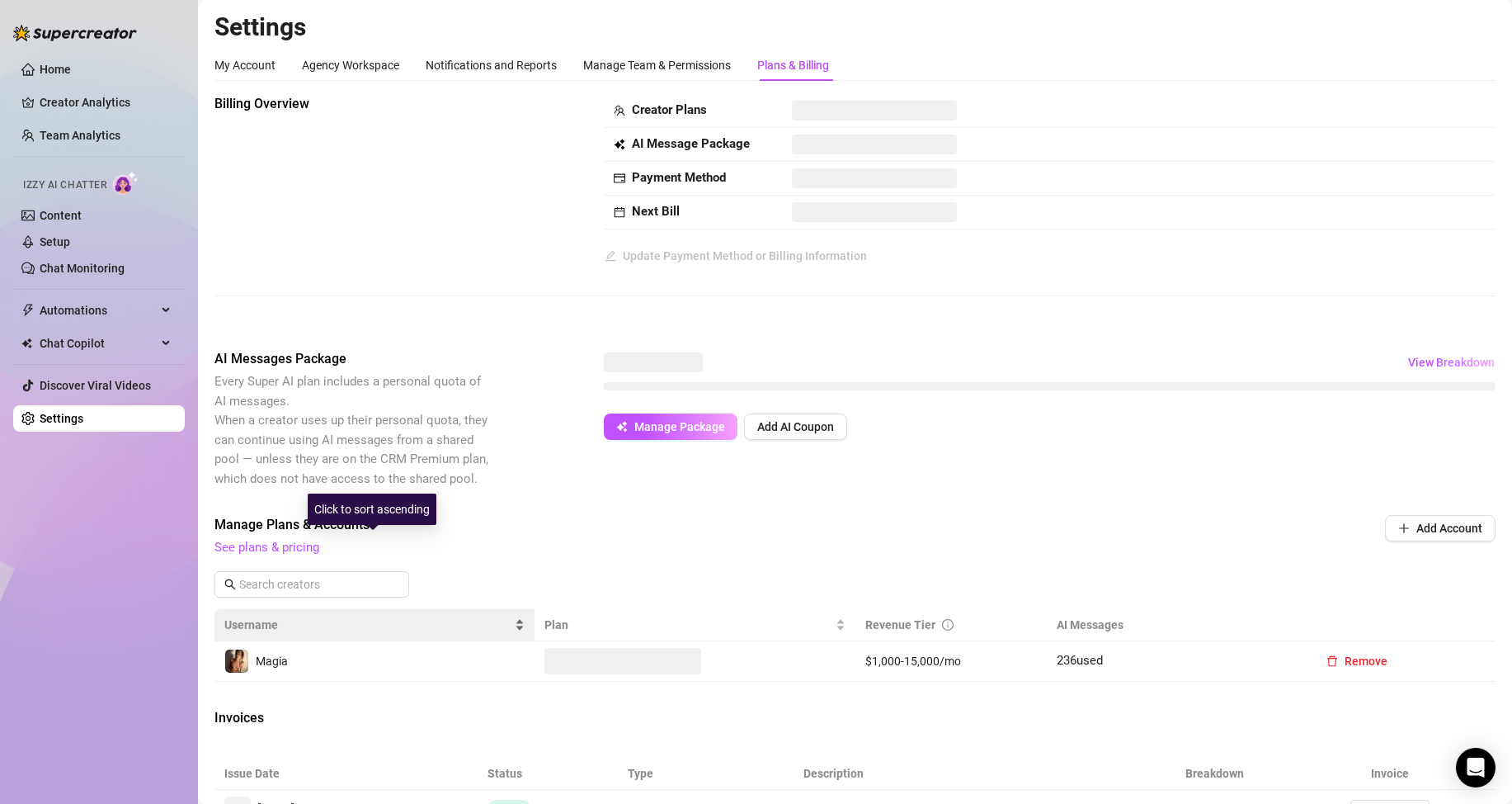
scroll to position [220, 0]
